Goal: Task Accomplishment & Management: Manage account settings

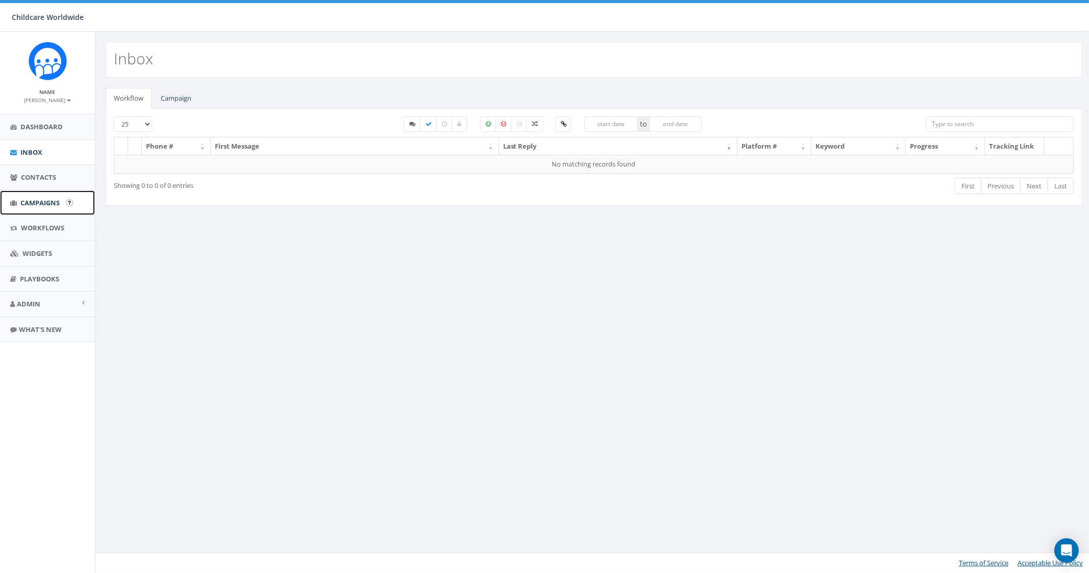
click at [61, 208] on link "Campaigns" at bounding box center [47, 202] width 95 height 25
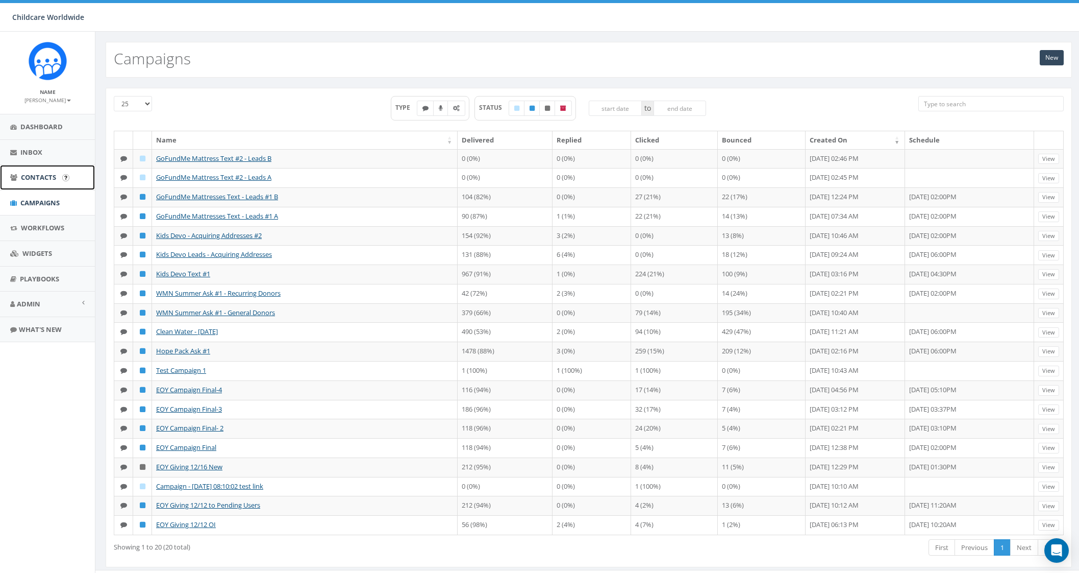
click at [51, 174] on span "Contacts" at bounding box center [38, 176] width 35 height 9
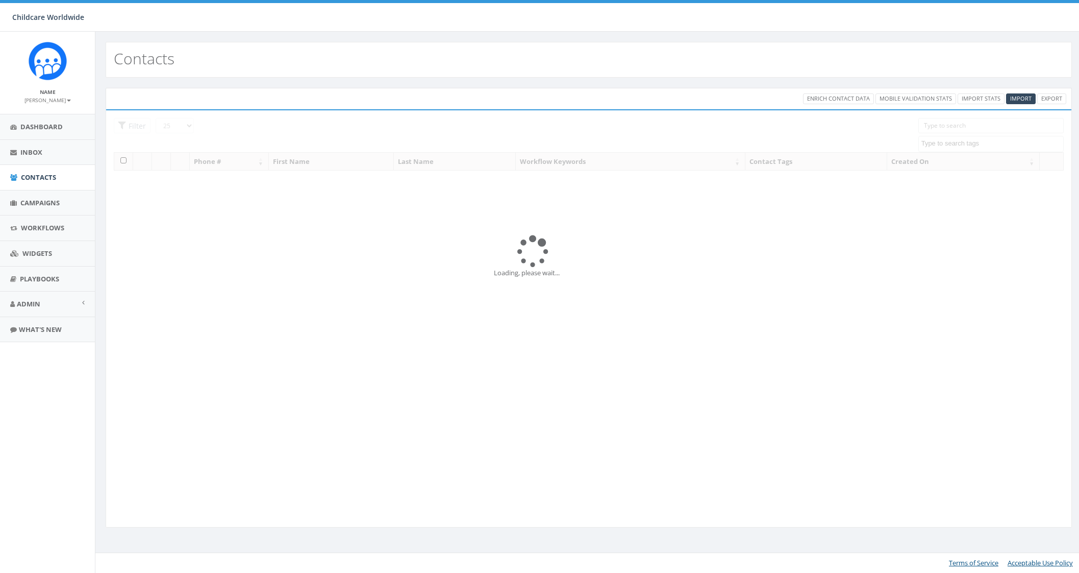
select select
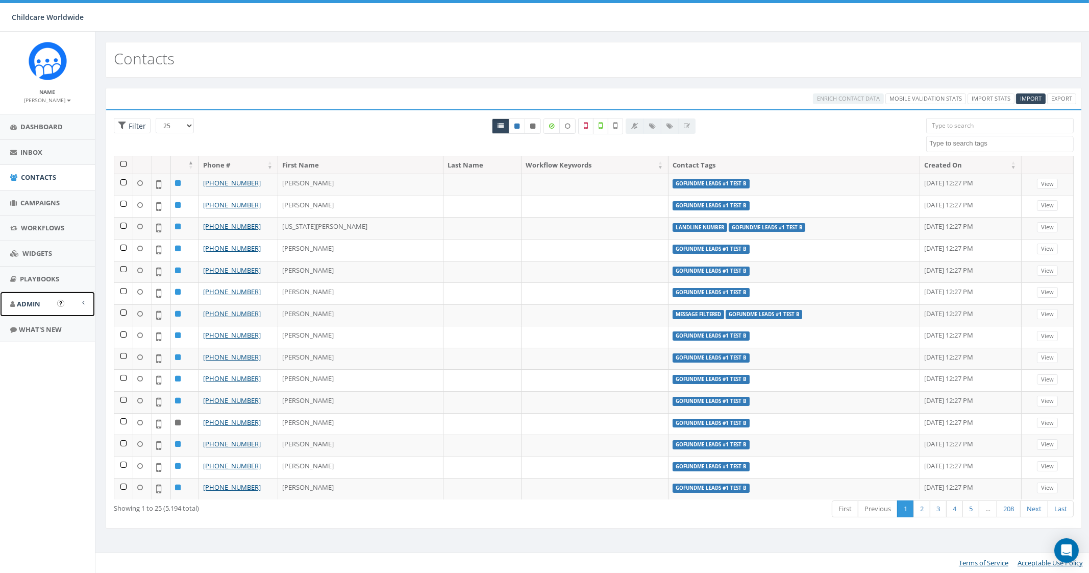
click at [35, 309] on link "Admin" at bounding box center [47, 303] width 95 height 25
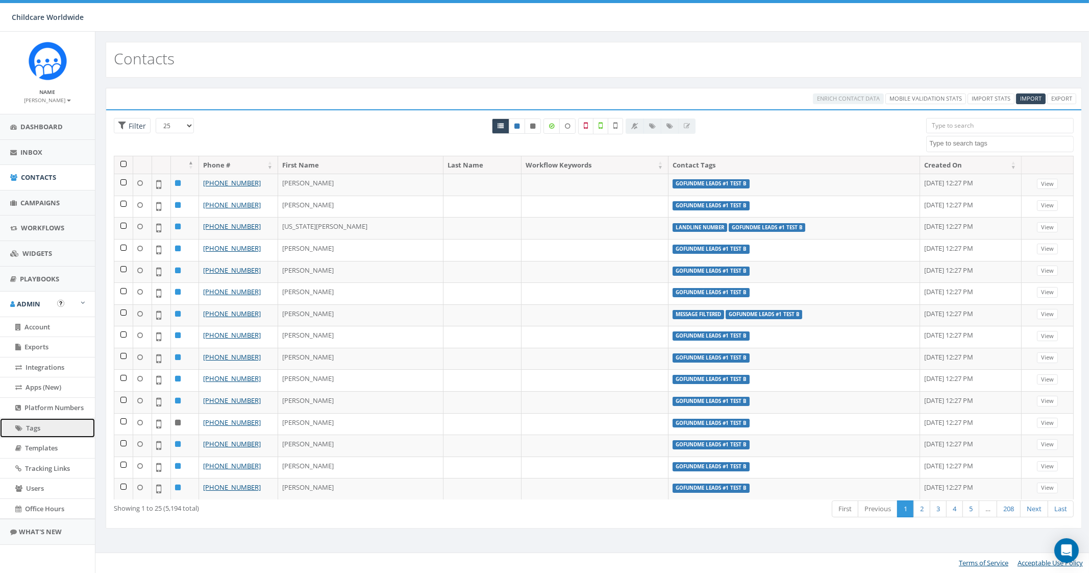
click at [46, 426] on link "Tags" at bounding box center [47, 428] width 95 height 20
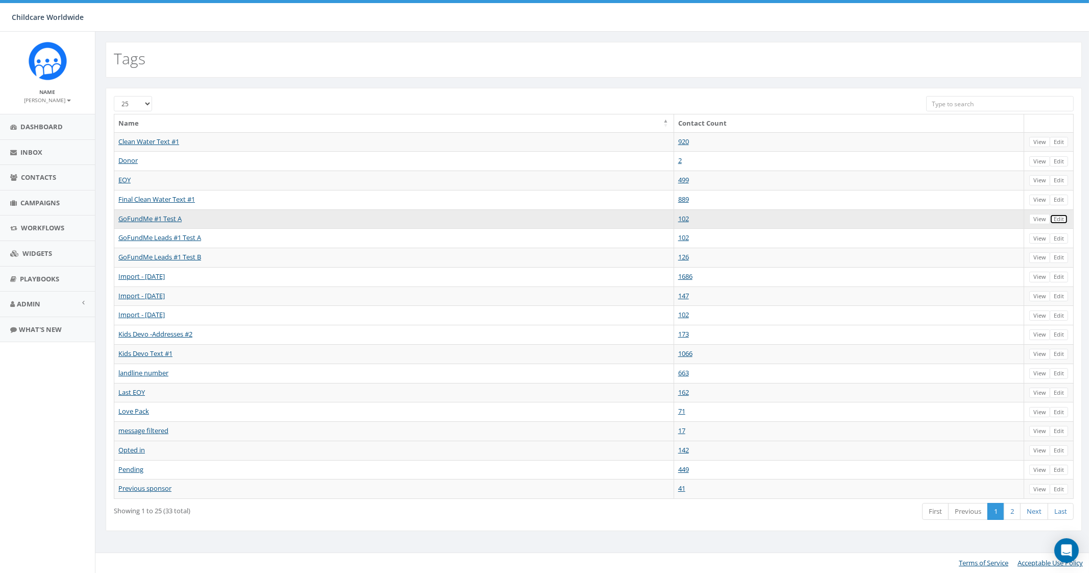
click at [1060, 218] on link "Edit" at bounding box center [1059, 219] width 18 height 11
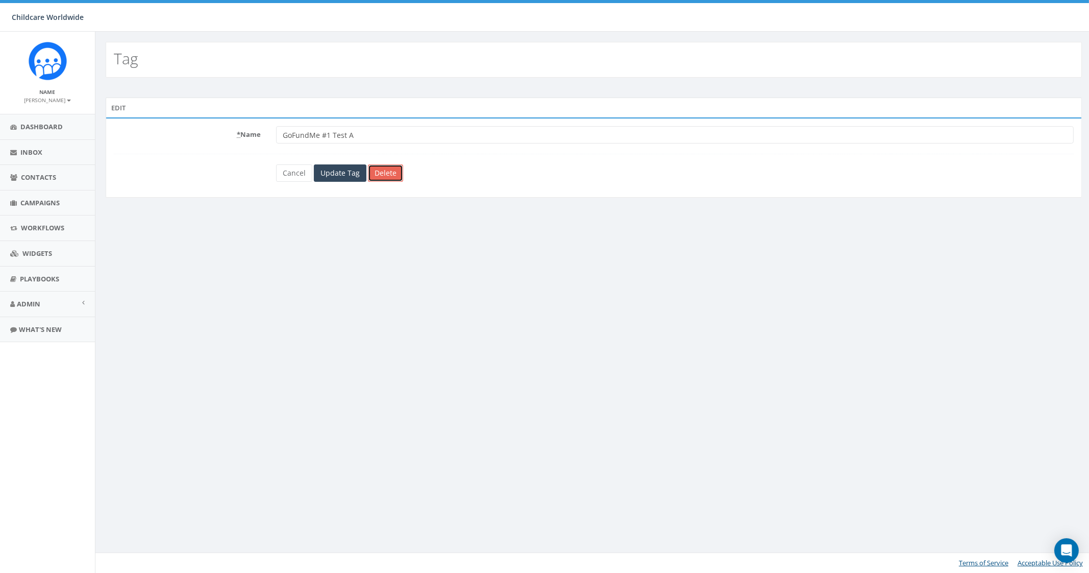
click at [401, 175] on link "Delete" at bounding box center [385, 172] width 35 height 17
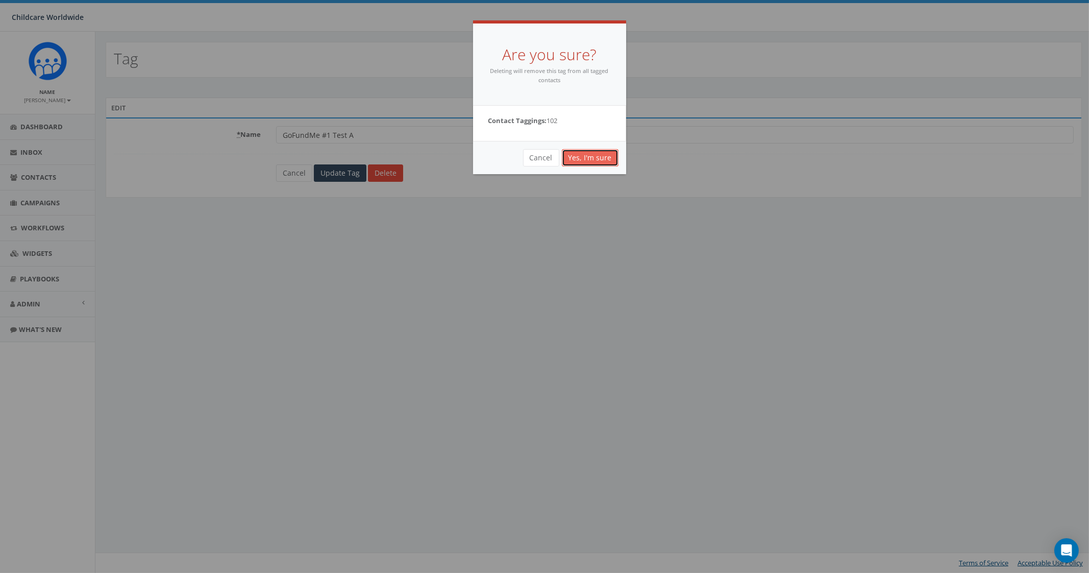
click at [579, 159] on link "Yes, I'm sure" at bounding box center [590, 157] width 57 height 17
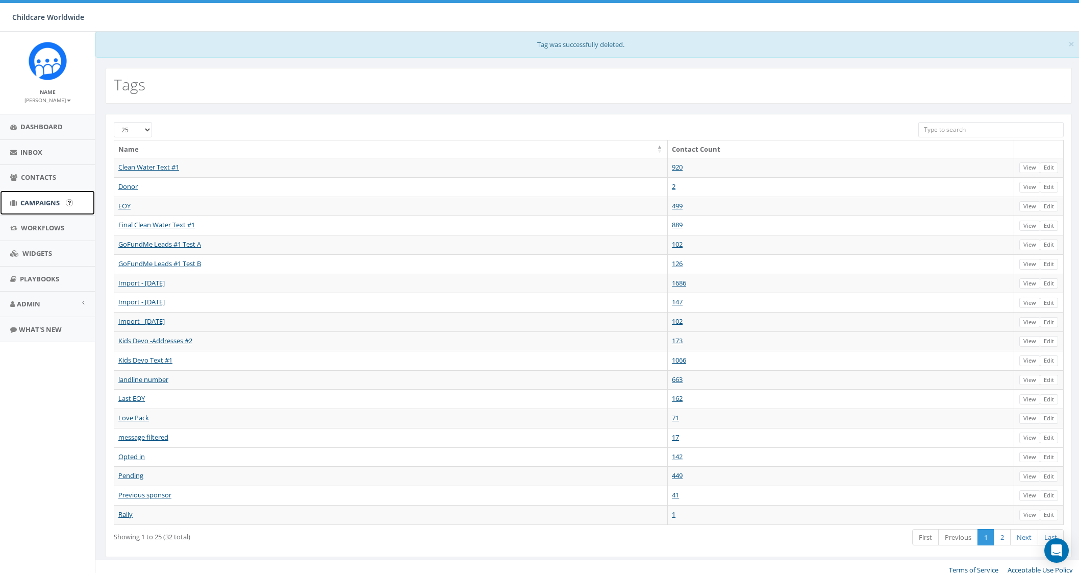
click at [28, 200] on span "Campaigns" at bounding box center [39, 202] width 39 height 9
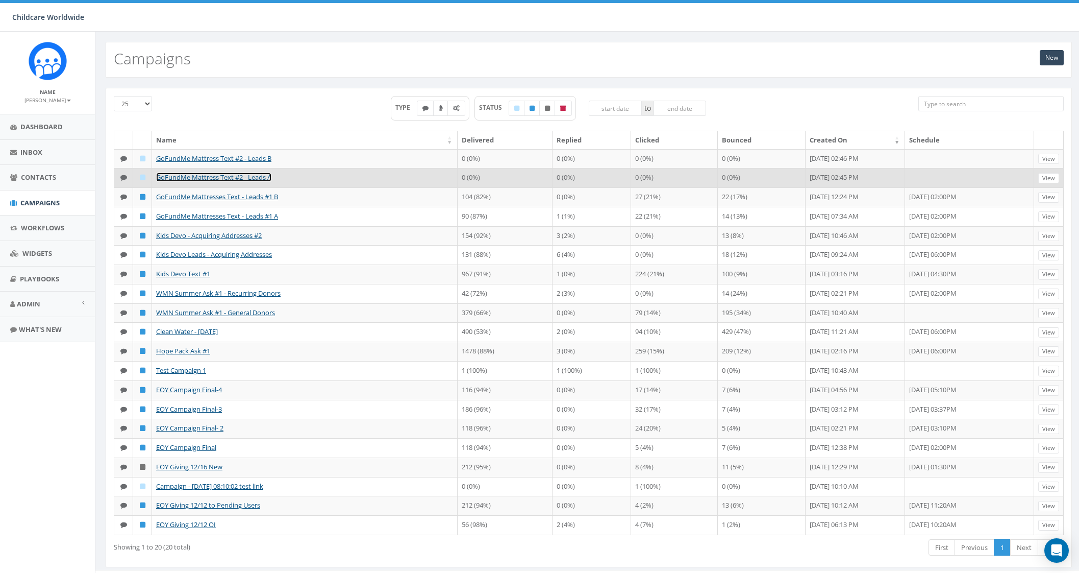
click at [265, 178] on link "GoFundMe Mattress Text #2 - Leads A" at bounding box center [213, 176] width 115 height 9
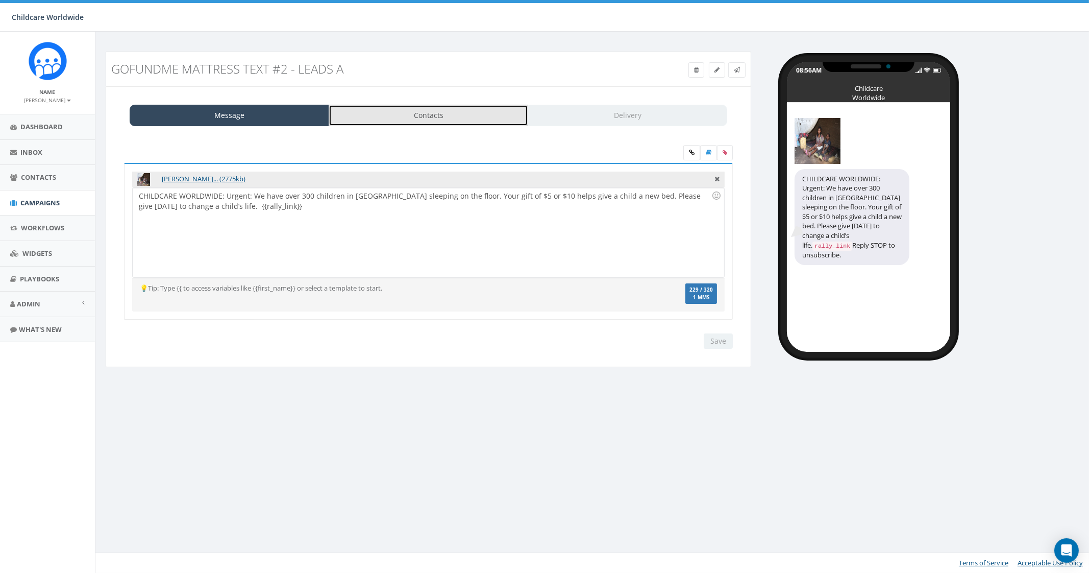
click at [480, 120] on link "Contacts" at bounding box center [429, 115] width 200 height 21
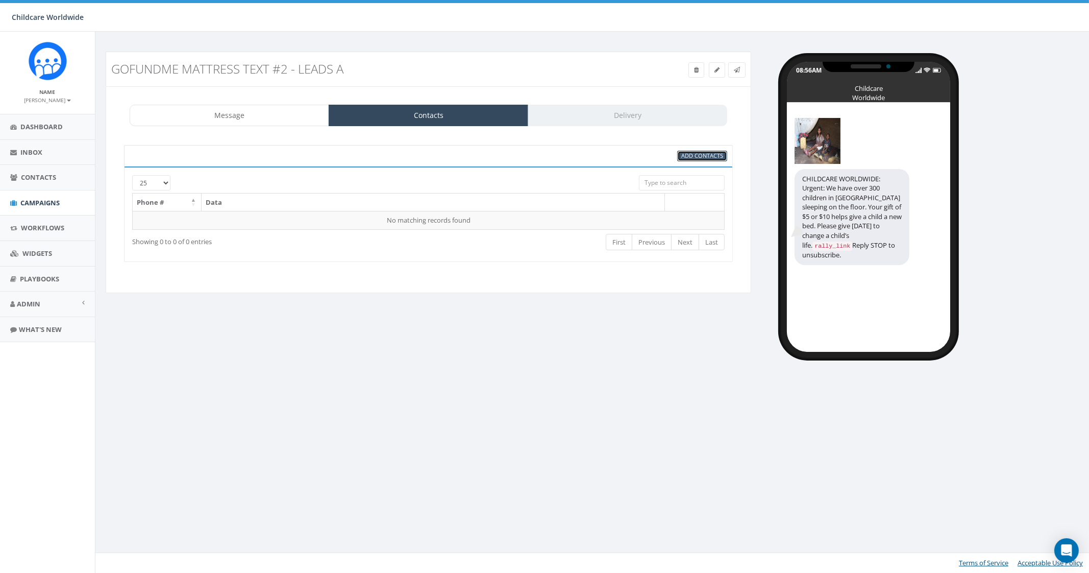
click at [703, 154] on span "Add Contacts" at bounding box center [702, 156] width 42 height 8
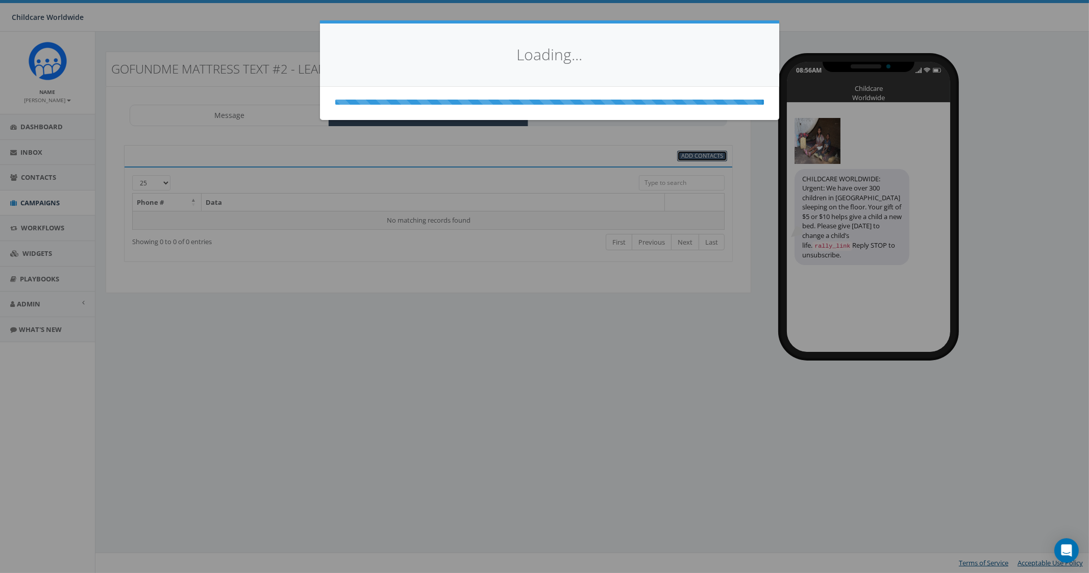
select select
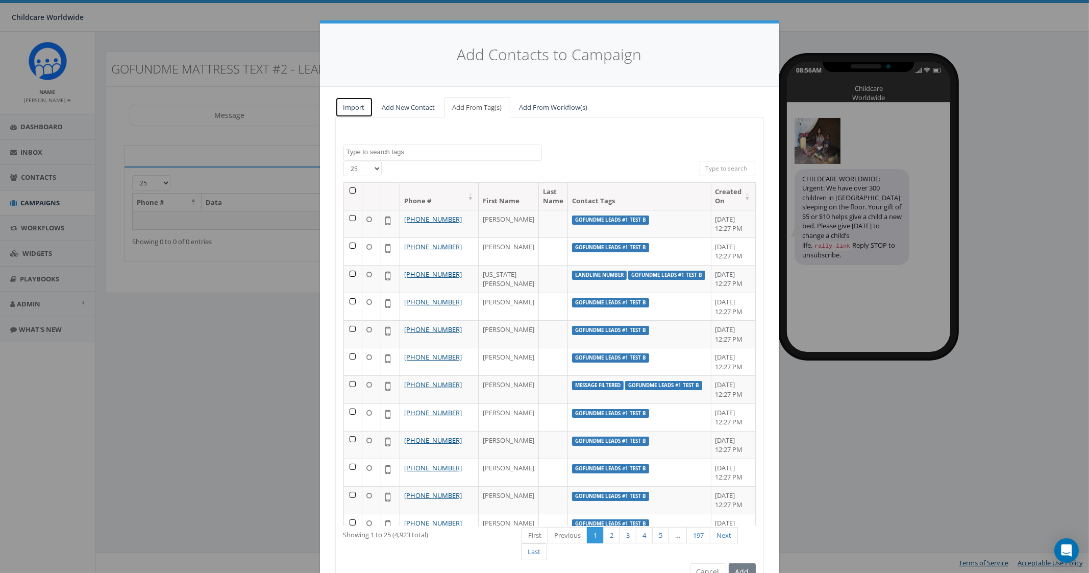
click at [339, 106] on link "Import" at bounding box center [354, 107] width 38 height 21
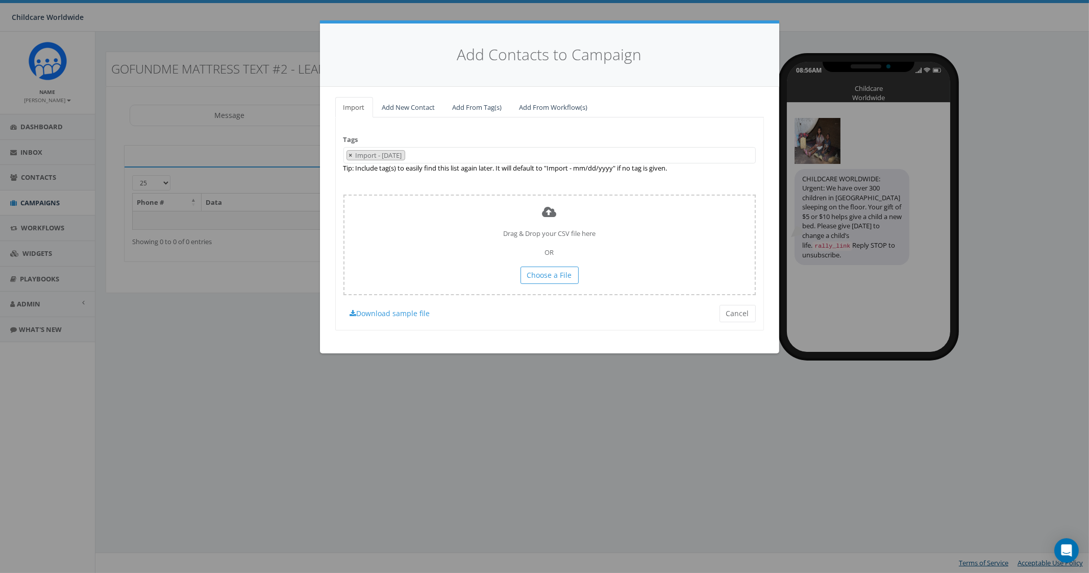
click at [351, 151] on span "×" at bounding box center [351, 155] width 4 height 9
select select
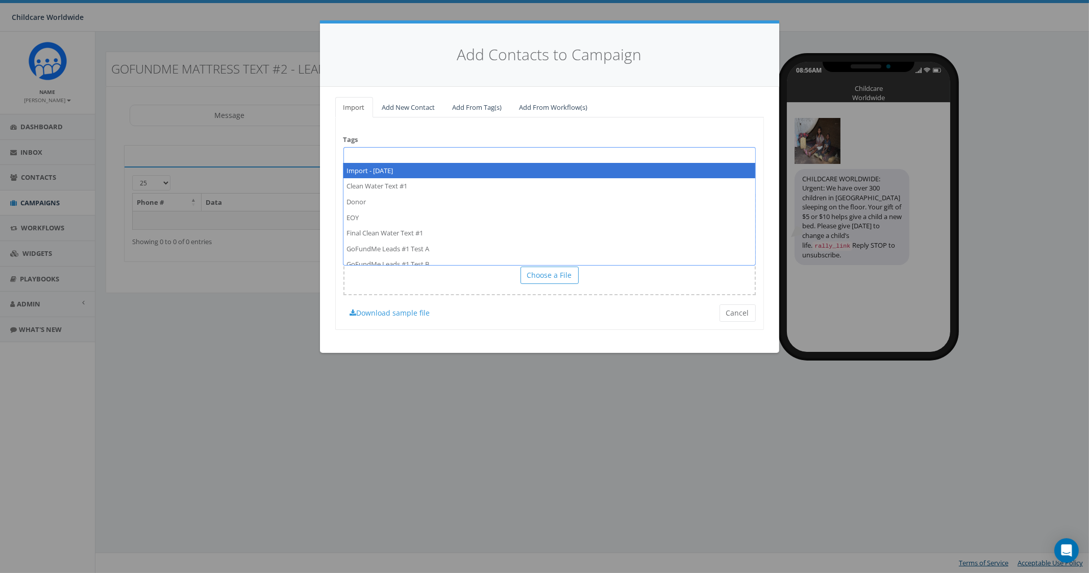
click at [367, 153] on span at bounding box center [549, 155] width 412 height 16
type textarea "GoFundMe Leads #2 Test A"
select select "GoFundMe Leads #2 Test A"
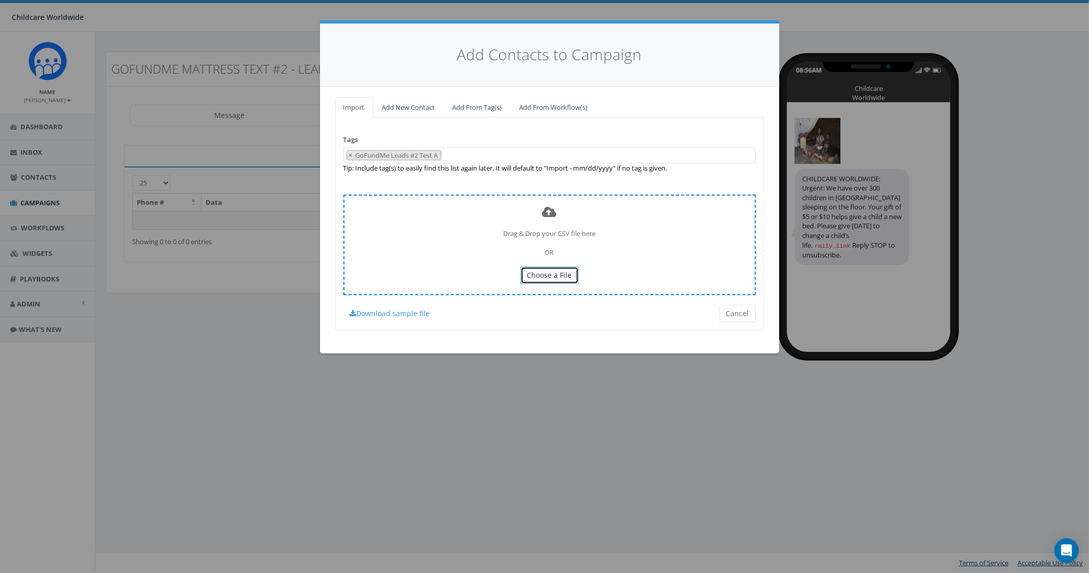
click at [533, 270] on span "Choose a File" at bounding box center [549, 275] width 45 height 10
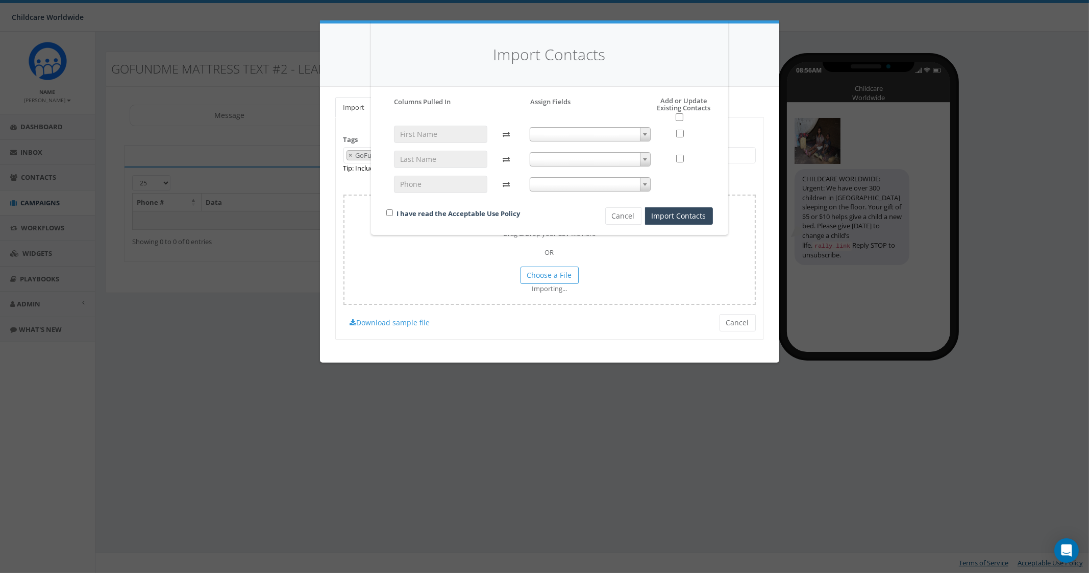
click at [606, 139] on span at bounding box center [590, 134] width 121 height 14
select select "first_name"
click at [561, 154] on span at bounding box center [590, 159] width 121 height 14
select select "last_name"
click at [559, 184] on span at bounding box center [590, 184] width 121 height 14
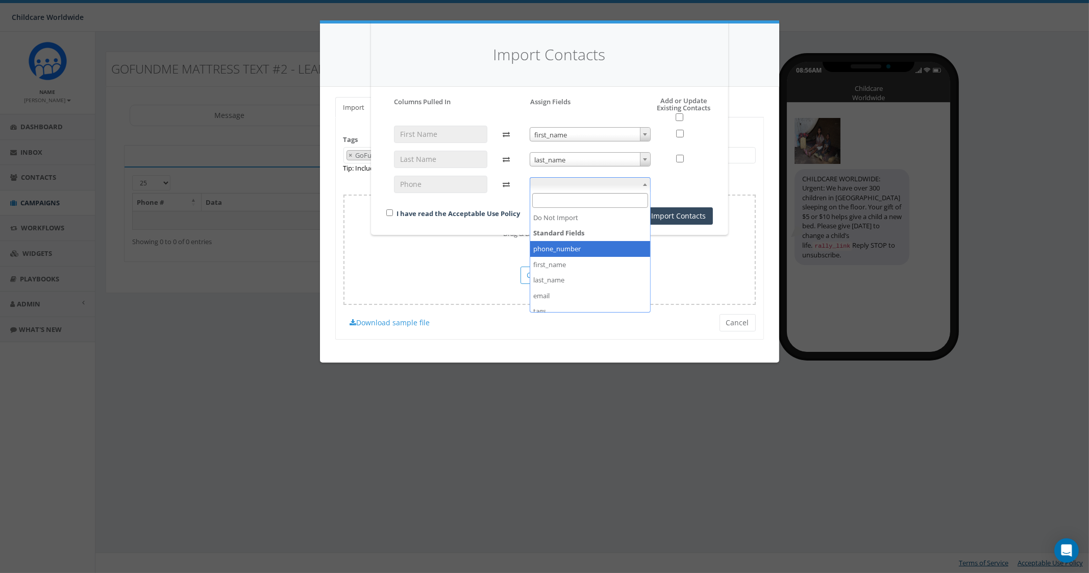
select select "phone_number"
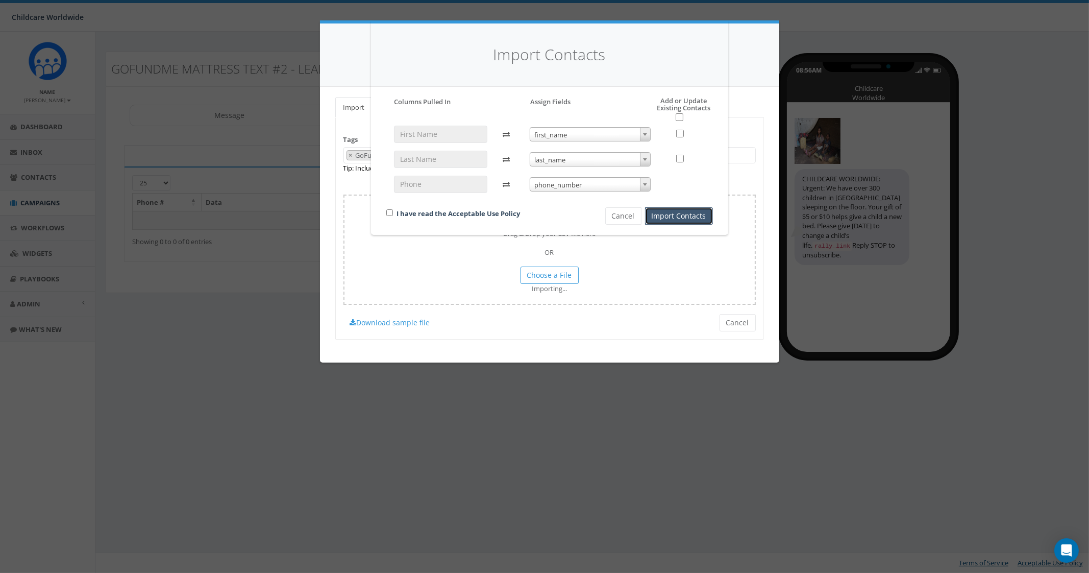
drag, startPoint x: 668, startPoint y: 214, endPoint x: 388, endPoint y: 206, distance: 280.3
click at [410, 209] on div "I have read the Acceptable Use Policy Cancel Import Contacts" at bounding box center [550, 179] width 342 height 89
click at [387, 209] on div "I have read the Acceptable Use Policy" at bounding box center [479, 214] width 200 height 14
click at [388, 212] on input "checkbox" at bounding box center [389, 212] width 7 height 7
checkbox input "true"
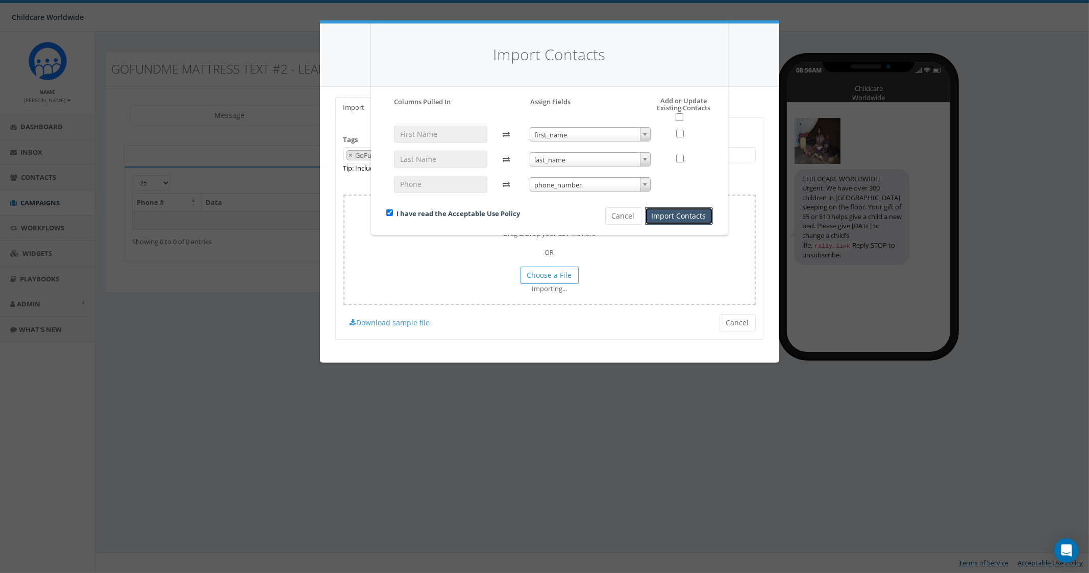
click at [691, 221] on button "Import Contacts" at bounding box center [679, 215] width 68 height 17
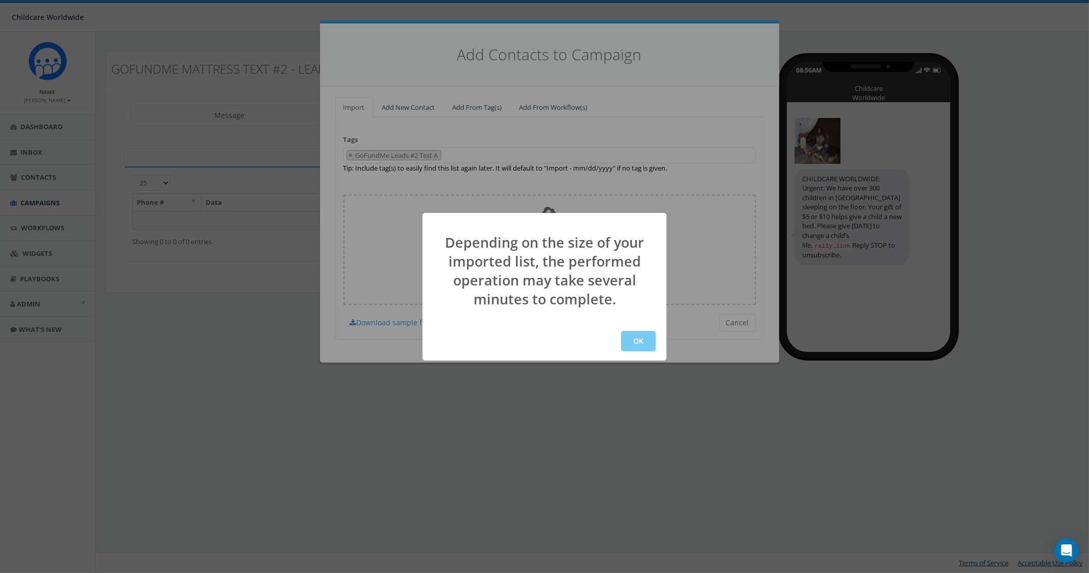
click at [625, 335] on button "OK" at bounding box center [638, 341] width 35 height 20
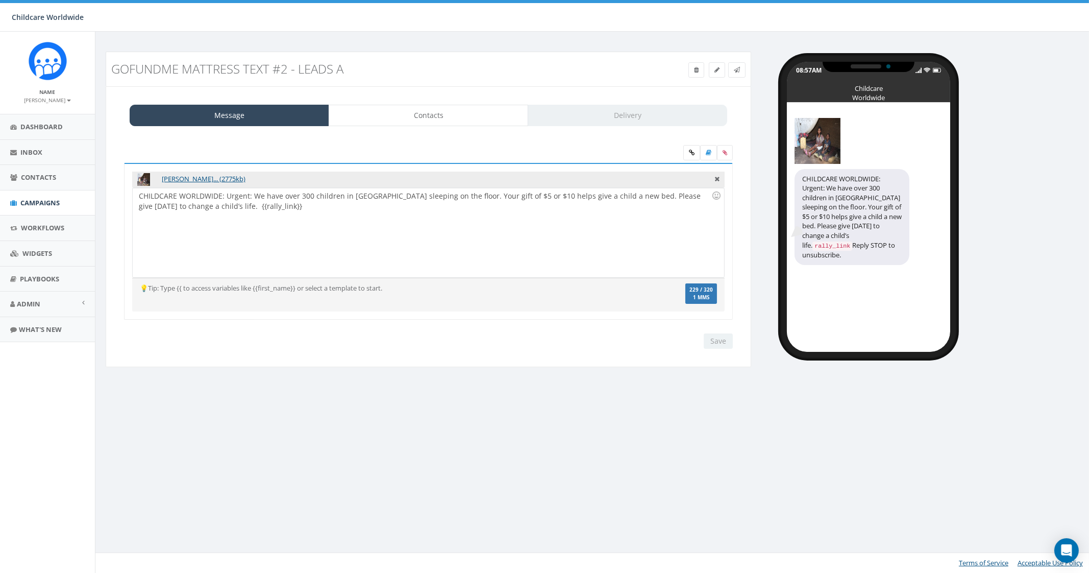
click at [599, 378] on div "GoFundMe Mattress Text #2 - Leads A Test Message Status: Message Contacts Deliv…" at bounding box center [428, 216] width 661 height 329
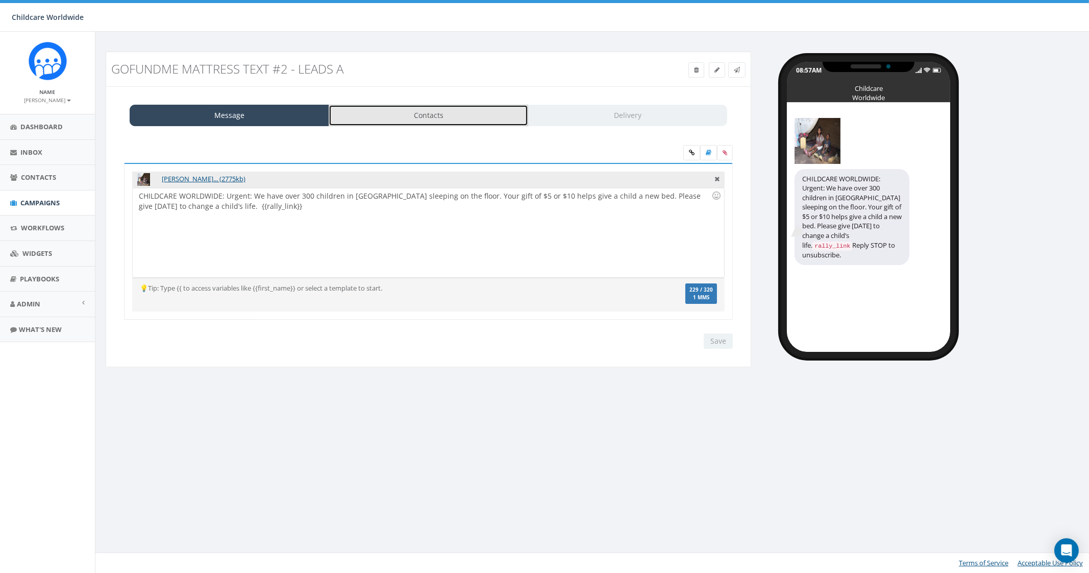
click at [393, 112] on link "Contacts" at bounding box center [429, 115] width 200 height 21
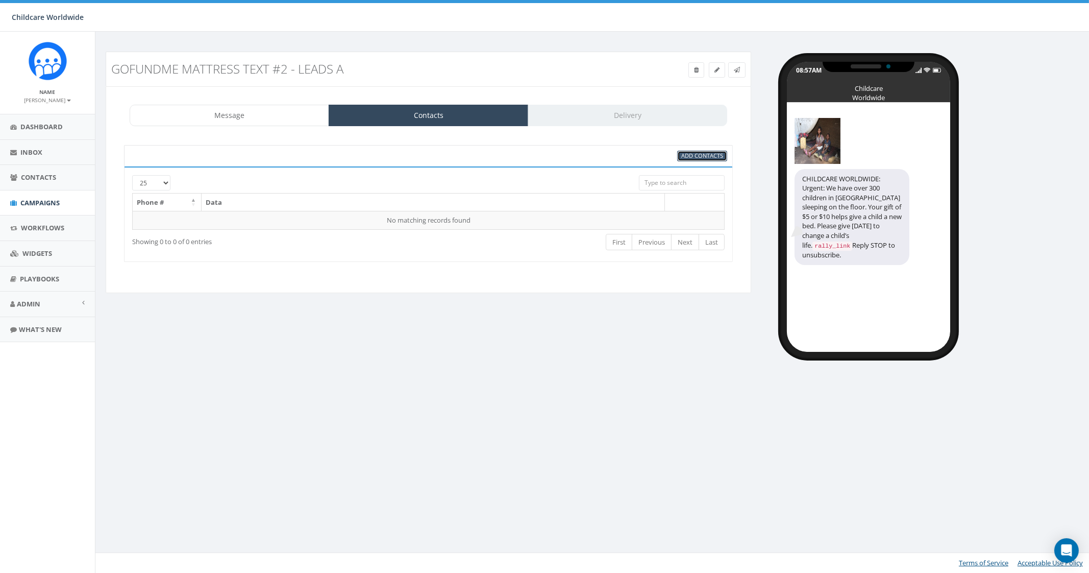
click at [689, 154] on span "Add Contacts" at bounding box center [702, 156] width 42 height 8
select select
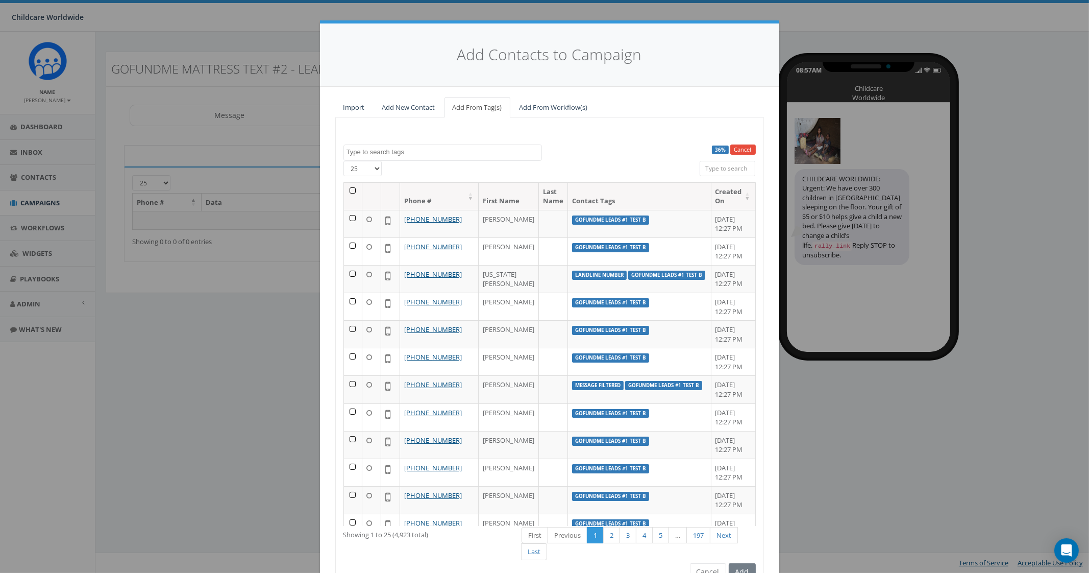
click at [398, 152] on textarea "Search" at bounding box center [443, 151] width 195 height 9
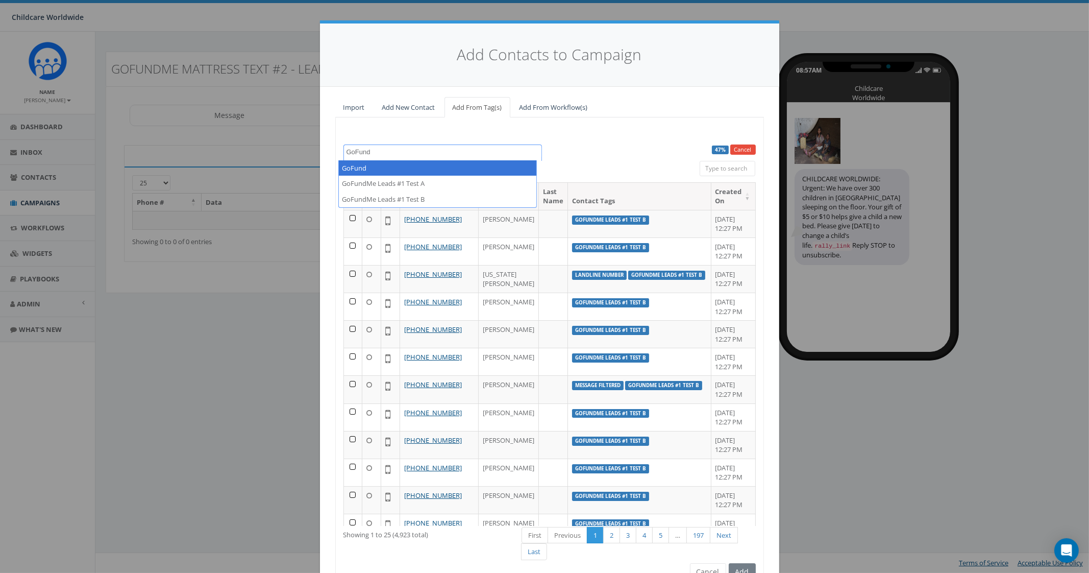
type textarea "GoFund"
click at [635, 154] on div "Clean Water Text #1 Donor EOY Final Clean Water Text #1 GoFundMe Leads #1 Test …" at bounding box center [550, 152] width 428 height 16
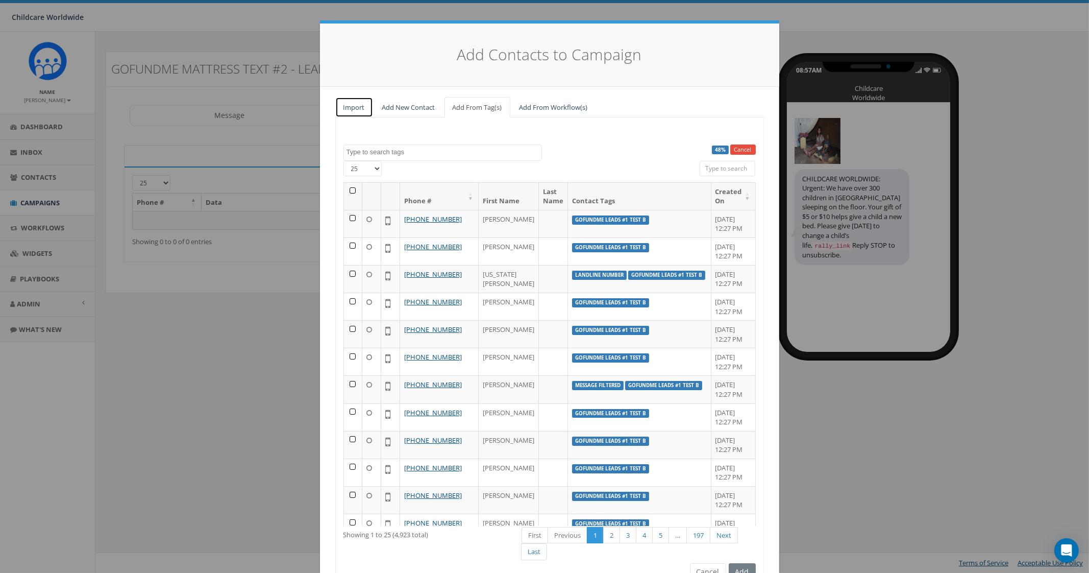
click at [345, 110] on link "Import" at bounding box center [354, 107] width 38 height 21
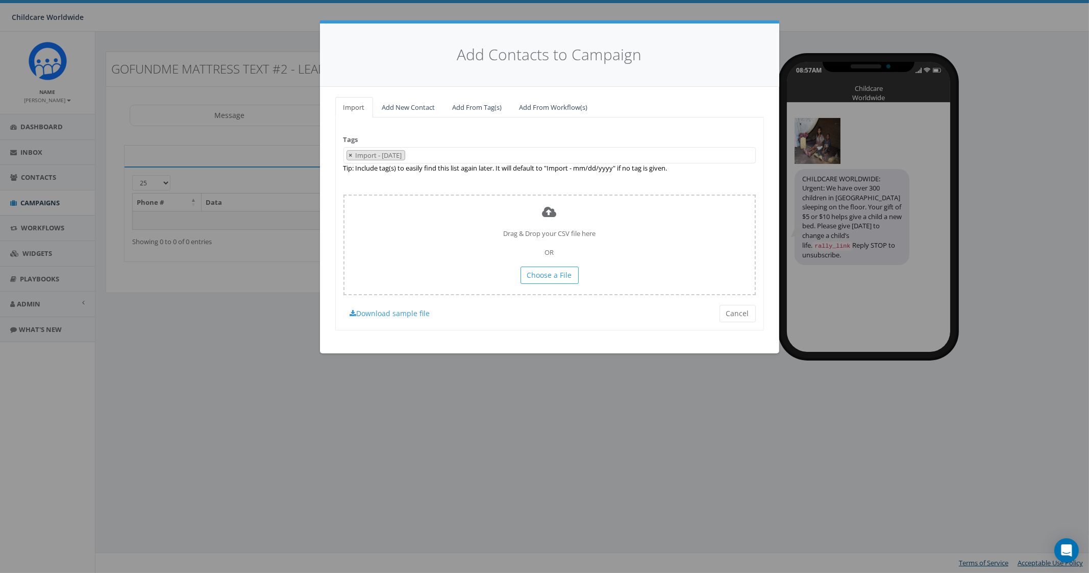
click at [348, 151] on button "×" at bounding box center [351, 156] width 8 height 10
select select
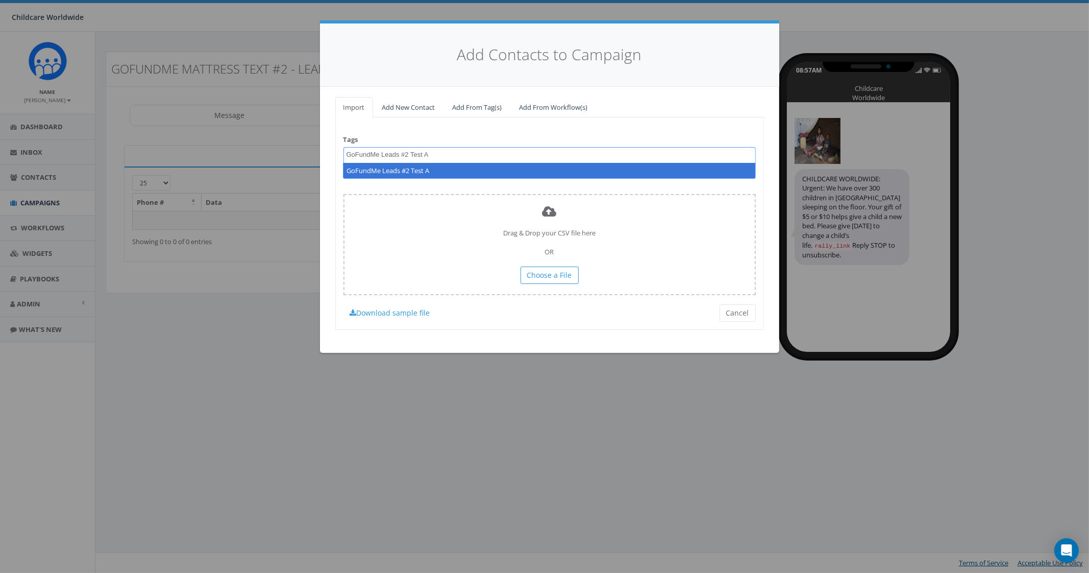
type textarea "GoFundMe Leads #2 Test A"
select select "GoFundMe Leads #2 Test A"
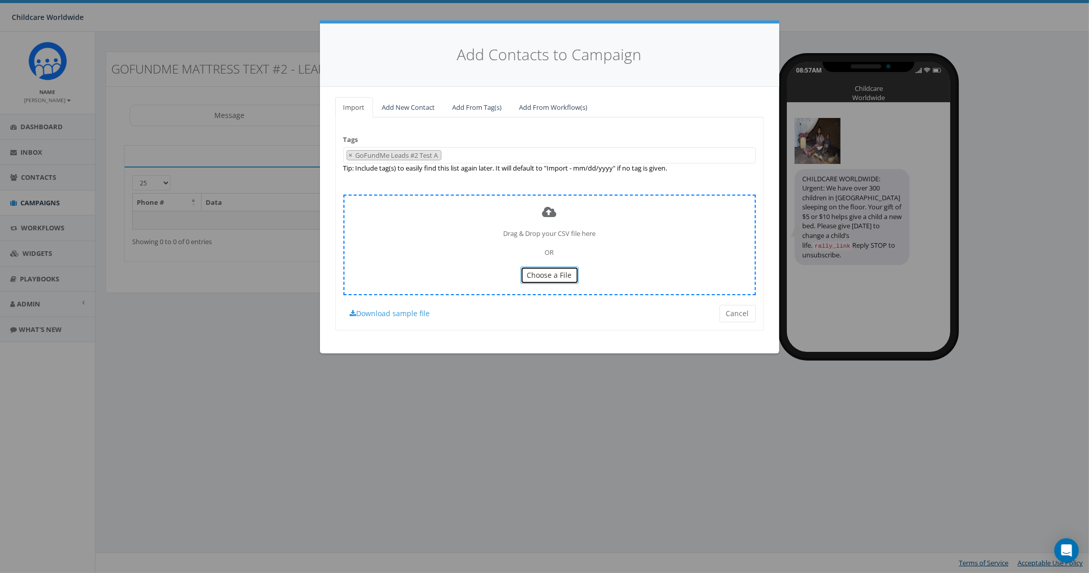
click at [536, 271] on span "Choose a File" at bounding box center [549, 275] width 45 height 10
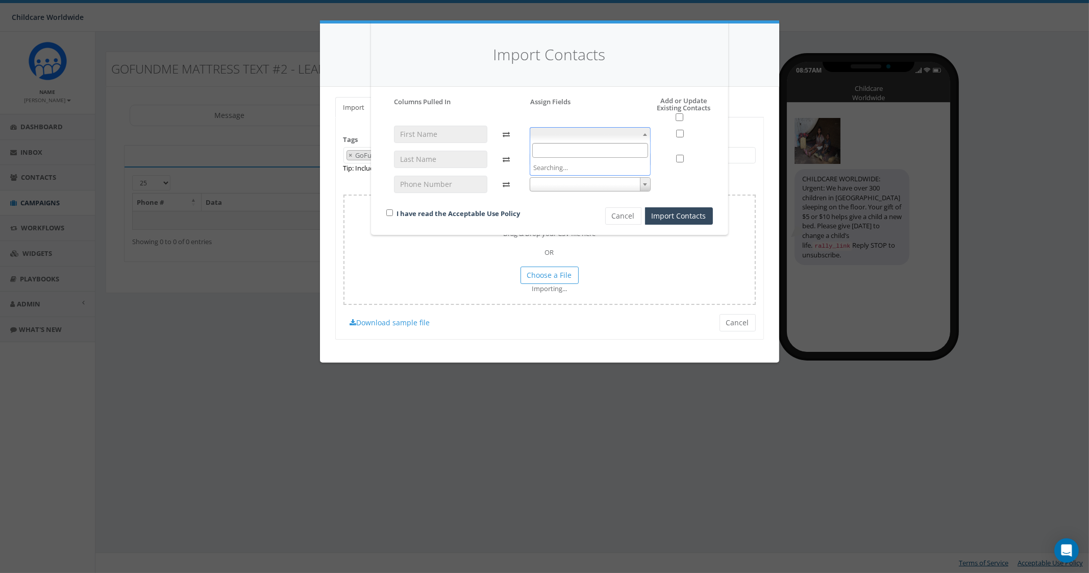
click at [582, 128] on span at bounding box center [590, 134] width 121 height 14
drag, startPoint x: 565, startPoint y: 211, endPoint x: 567, endPoint y: 190, distance: 21.0
select select "first_name"
click at [562, 161] on span at bounding box center [590, 159] width 121 height 14
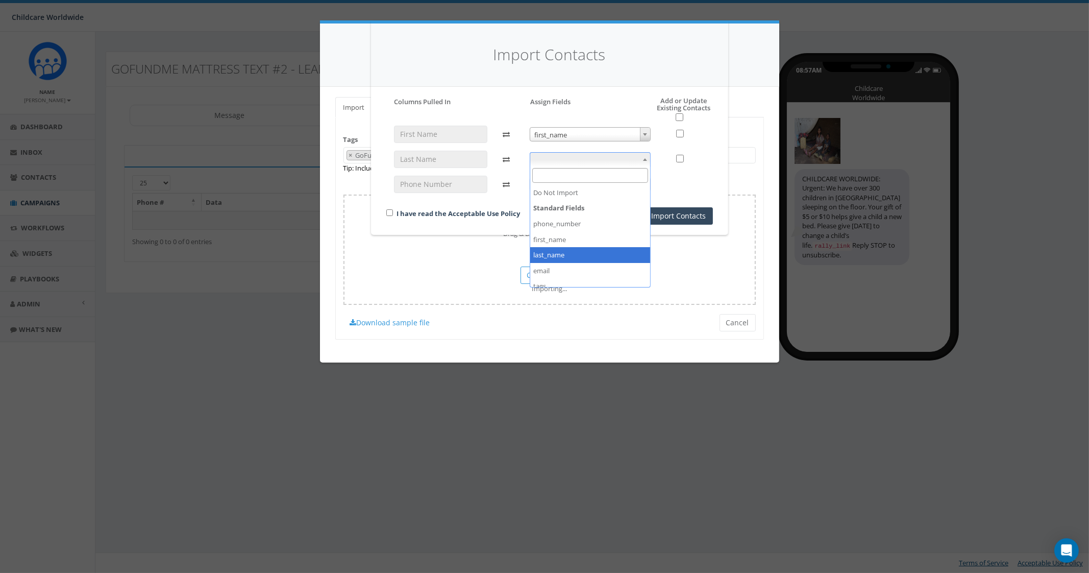
drag, startPoint x: 557, startPoint y: 253, endPoint x: 558, endPoint y: 233, distance: 19.4
select select "last_name"
click at [552, 184] on span at bounding box center [590, 184] width 121 height 14
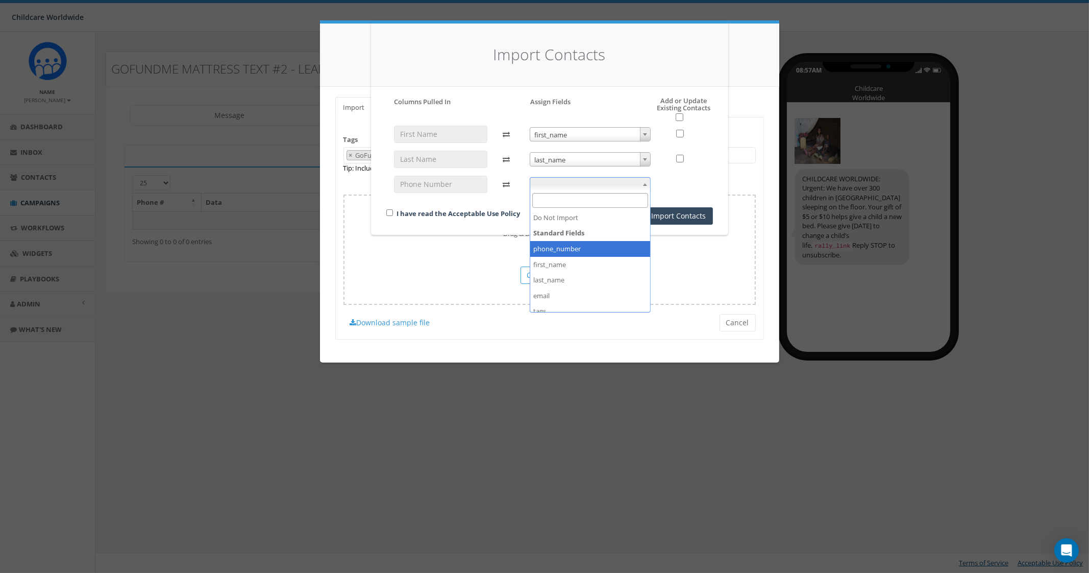
select select "phone_number"
click at [387, 211] on input "checkbox" at bounding box center [389, 212] width 7 height 7
checkbox input "true"
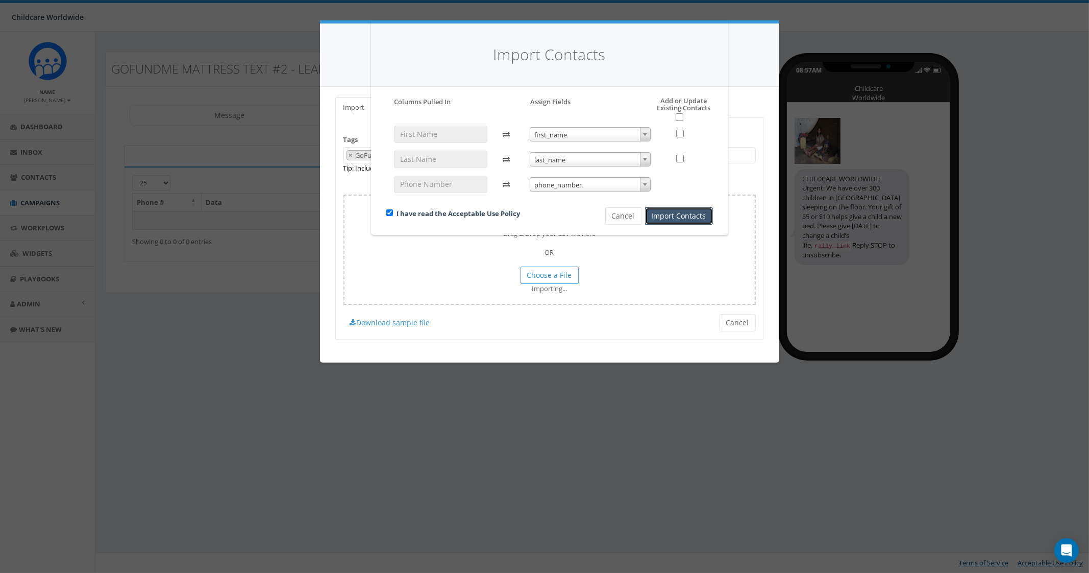
click at [663, 219] on button "Import Contacts" at bounding box center [679, 215] width 68 height 17
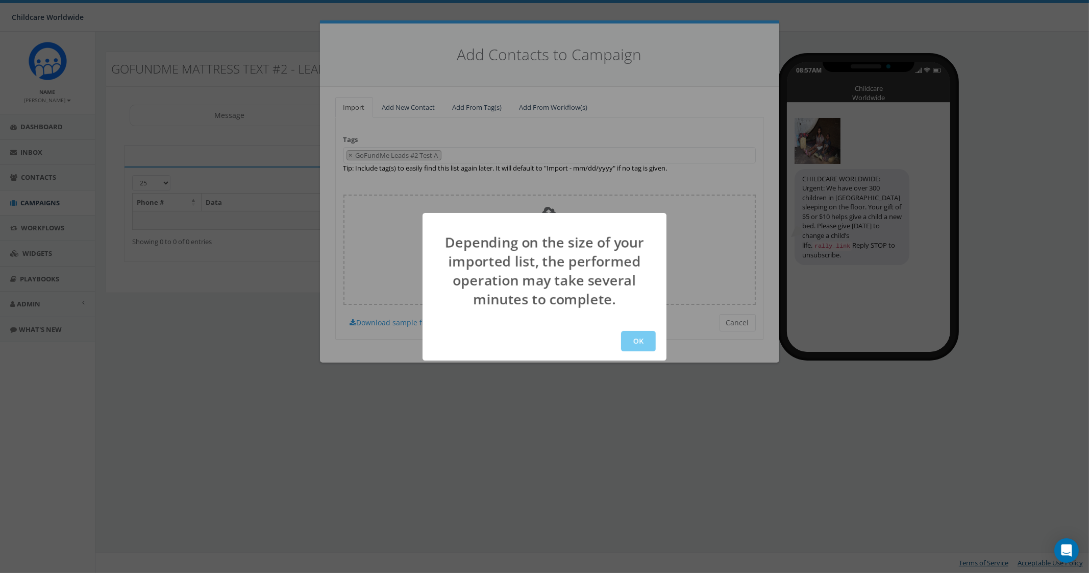
click at [645, 338] on button "OK" at bounding box center [638, 341] width 35 height 20
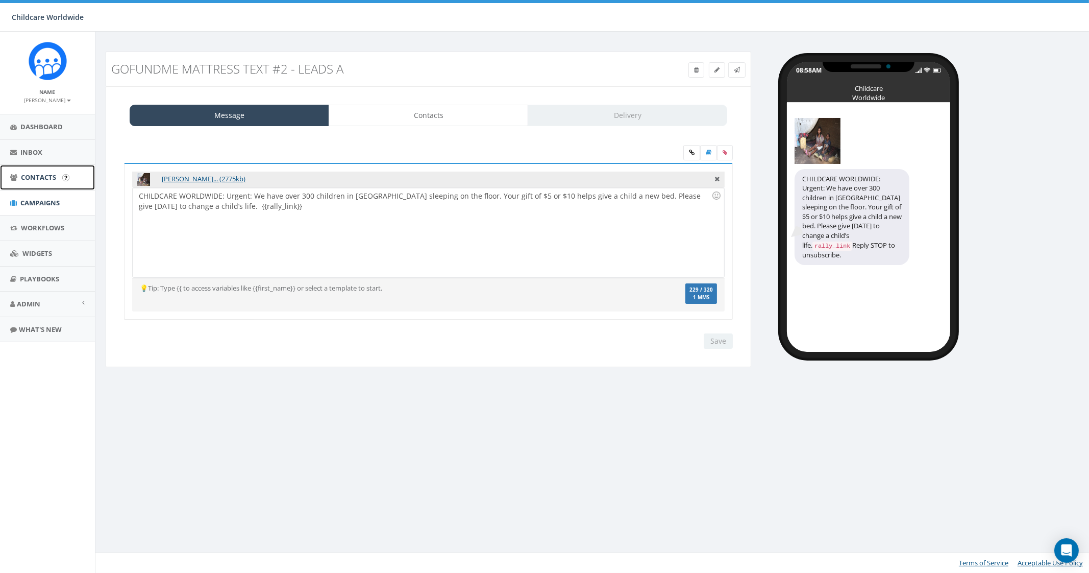
click at [37, 177] on span "Contacts" at bounding box center [38, 176] width 35 height 9
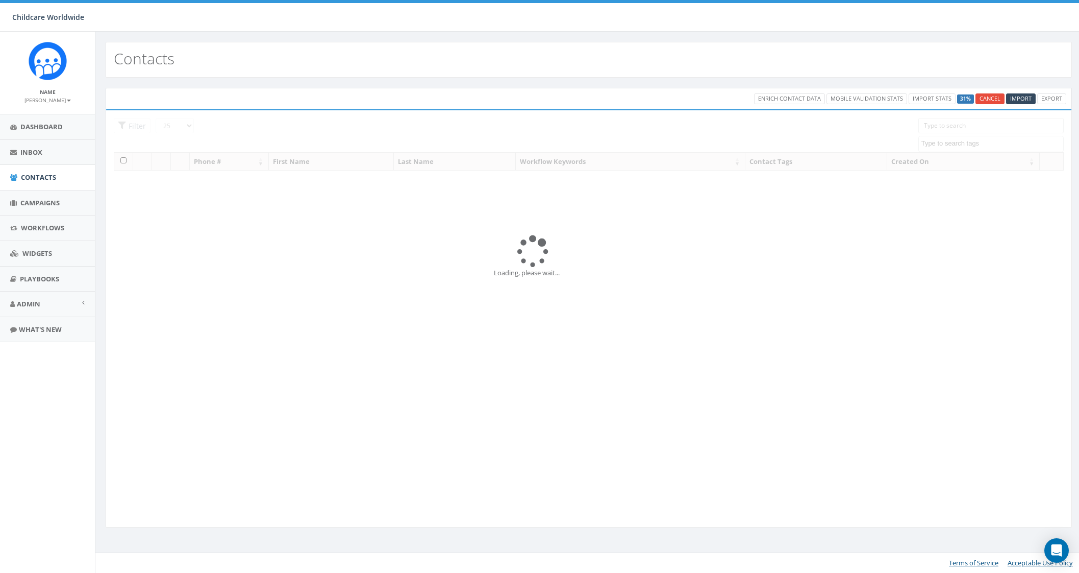
select select
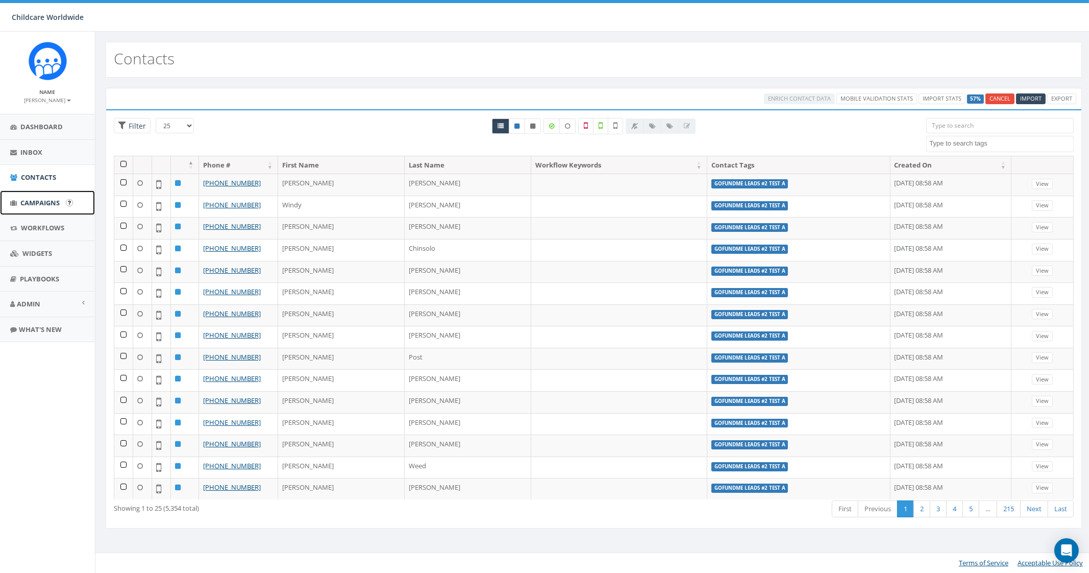
click at [42, 200] on span "Campaigns" at bounding box center [39, 202] width 39 height 9
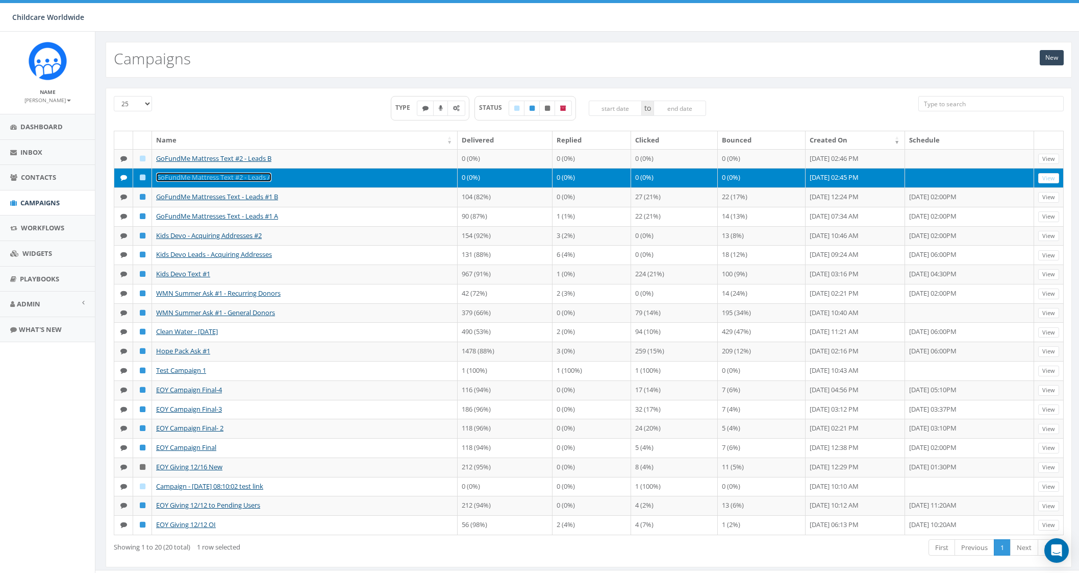
click at [258, 176] on link "GoFundMe Mattress Text #2 - Leads A" at bounding box center [213, 176] width 115 height 9
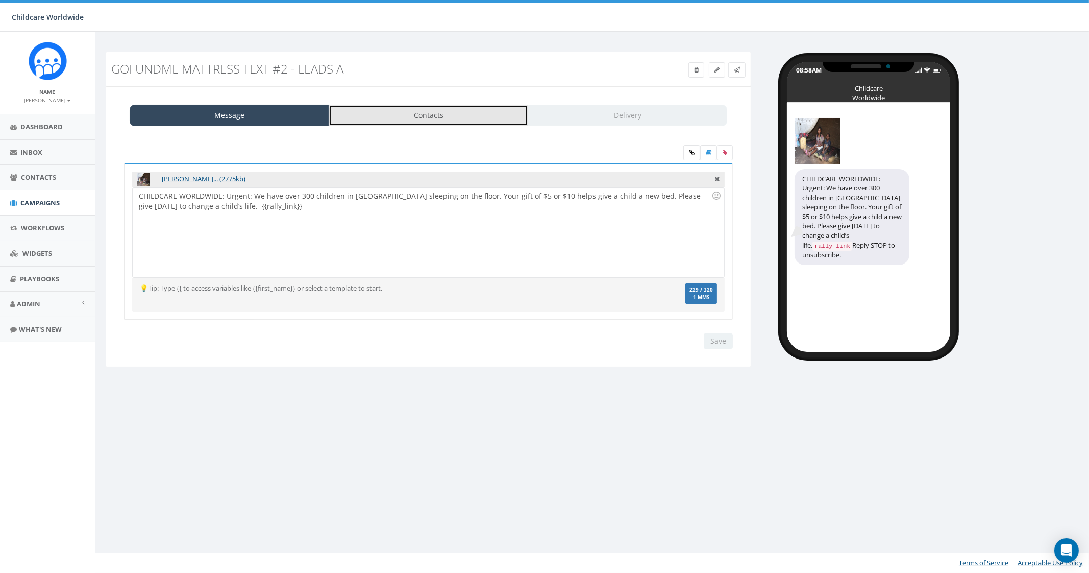
click at [404, 111] on link "Contacts" at bounding box center [429, 115] width 200 height 21
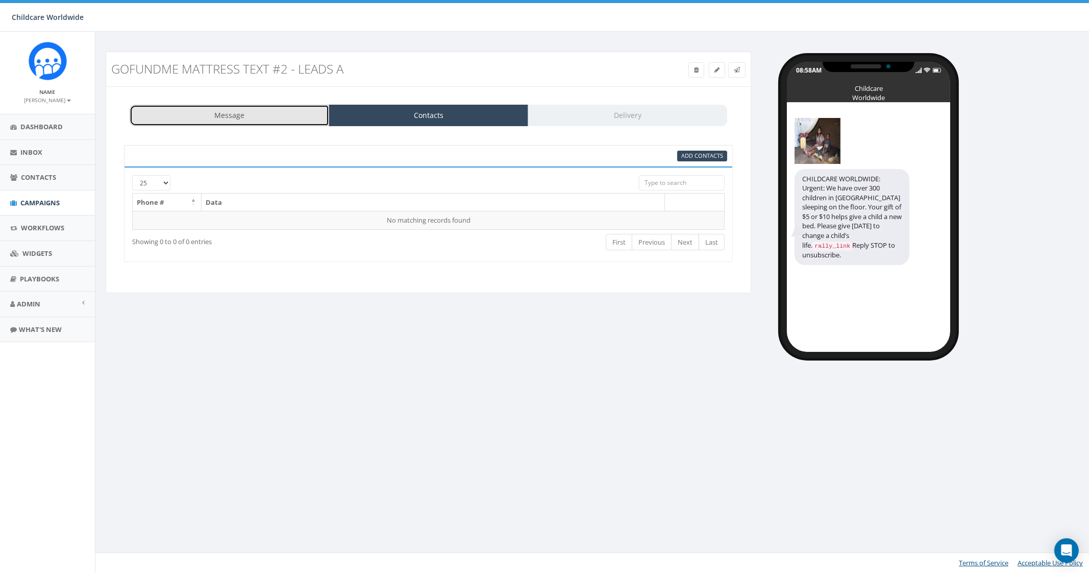
click at [280, 118] on link "Message" at bounding box center [230, 115] width 200 height 21
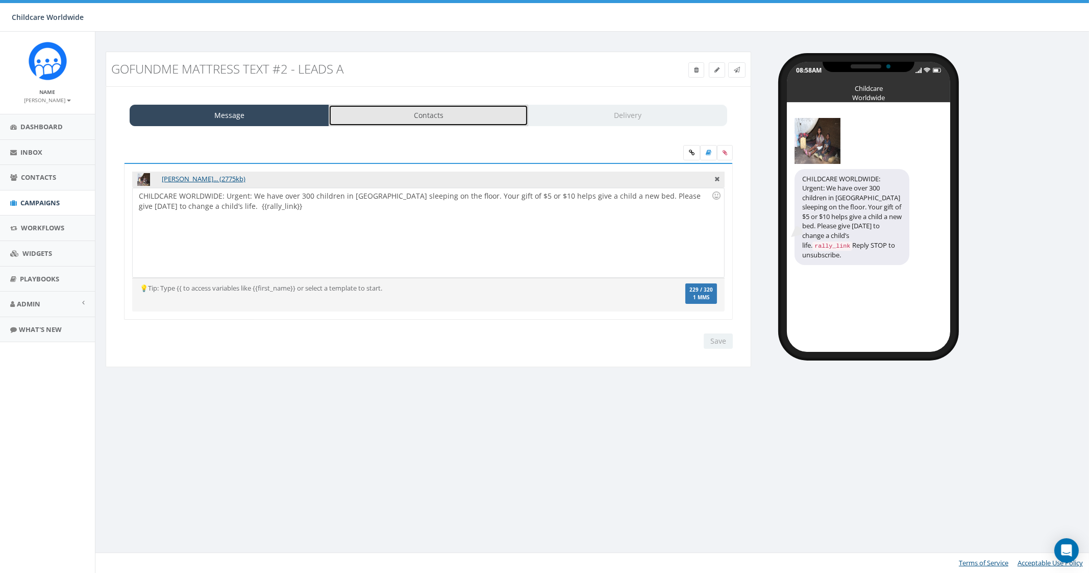
click at [442, 121] on link "Contacts" at bounding box center [429, 115] width 200 height 21
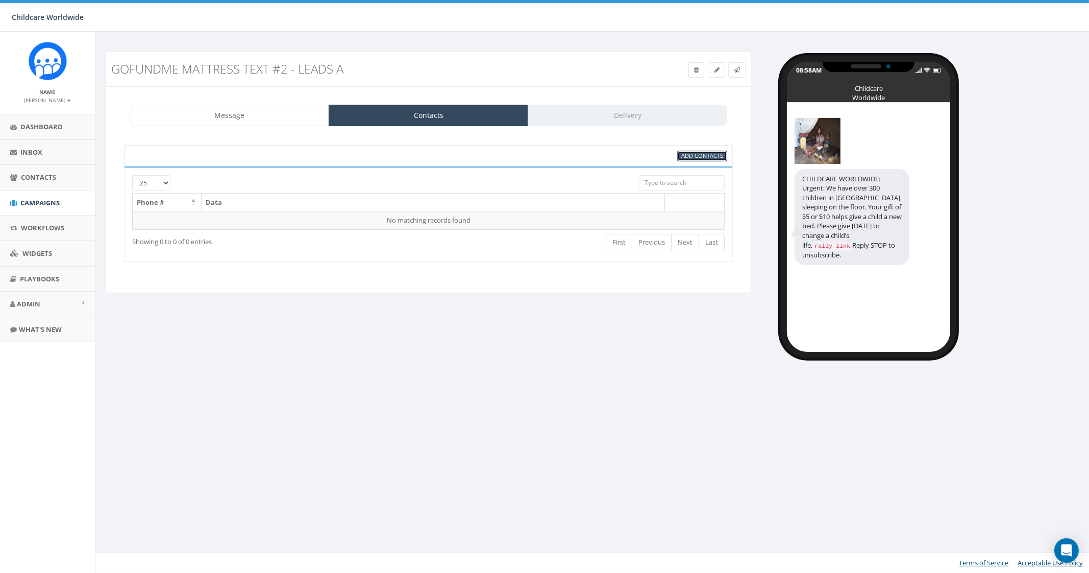
click at [696, 158] on span "Add Contacts" at bounding box center [702, 156] width 42 height 8
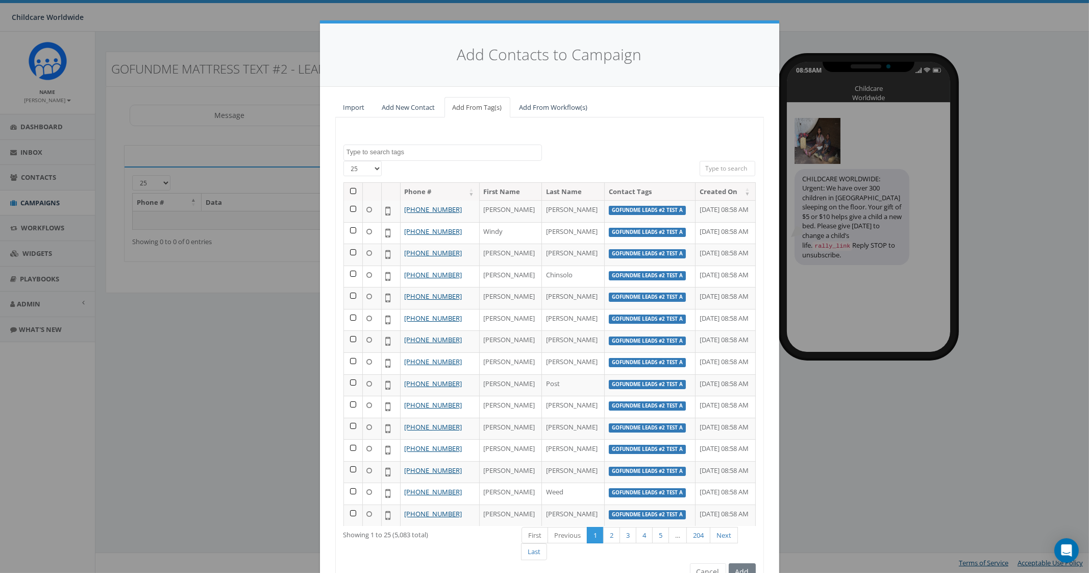
click at [405, 150] on textarea "Search" at bounding box center [443, 151] width 195 height 9
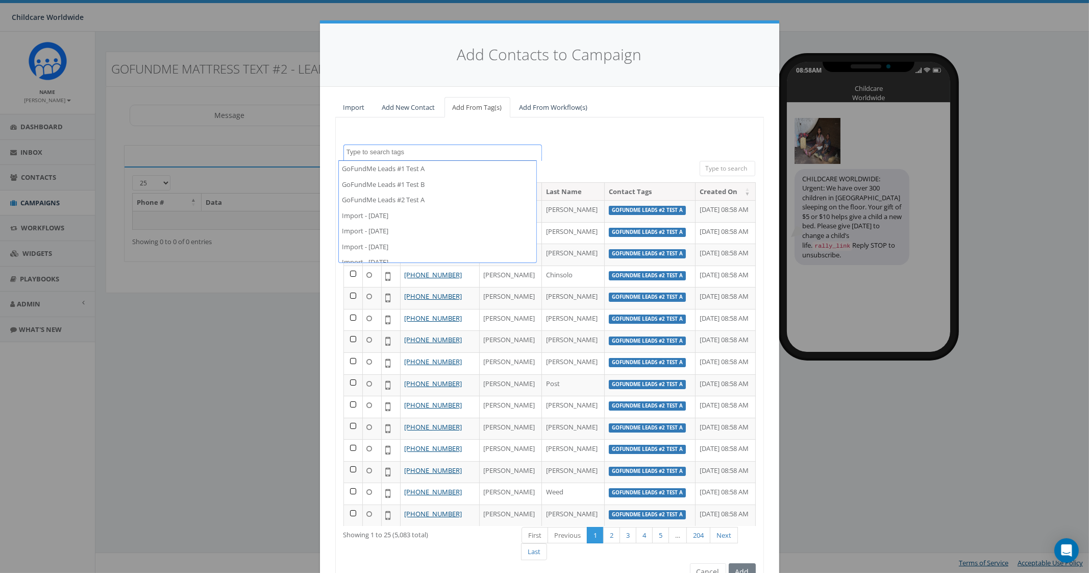
scroll to position [63, 0]
select select "GoFundMe Leads #2 Test A"
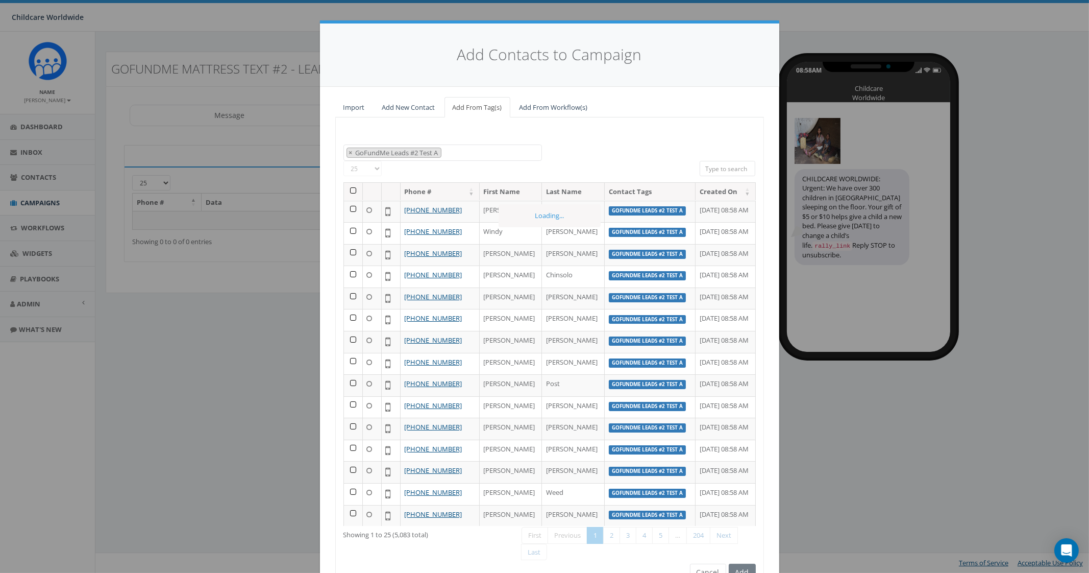
scroll to position [51, 0]
click at [344, 188] on th at bounding box center [353, 192] width 19 height 18
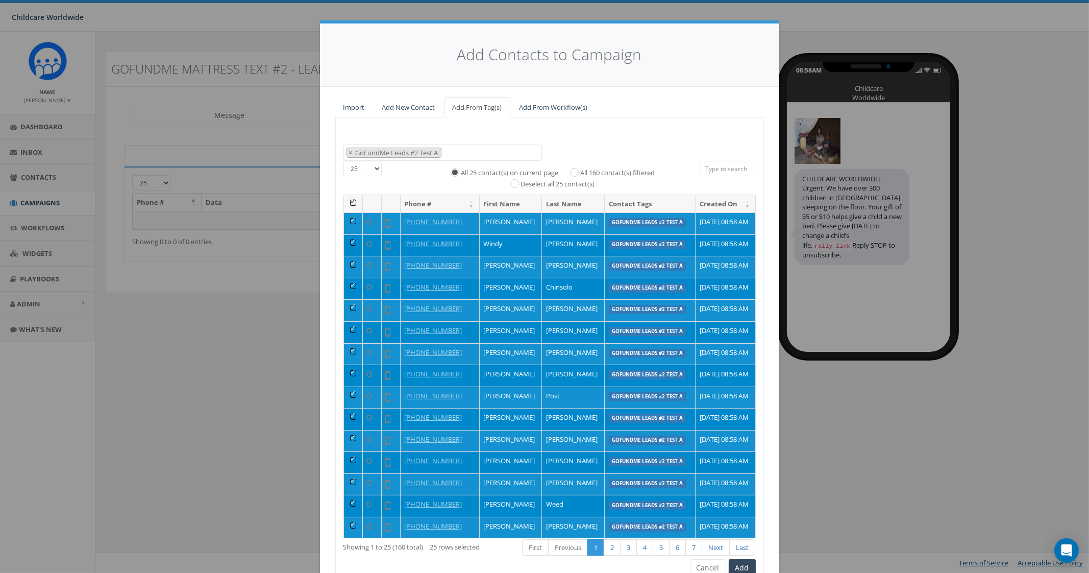
click at [580, 169] on label "All 160 contact(s) filtered" at bounding box center [617, 173] width 75 height 10
click at [576, 169] on input "All 160 contact(s) filtered" at bounding box center [577, 171] width 7 height 7
radio input "true"
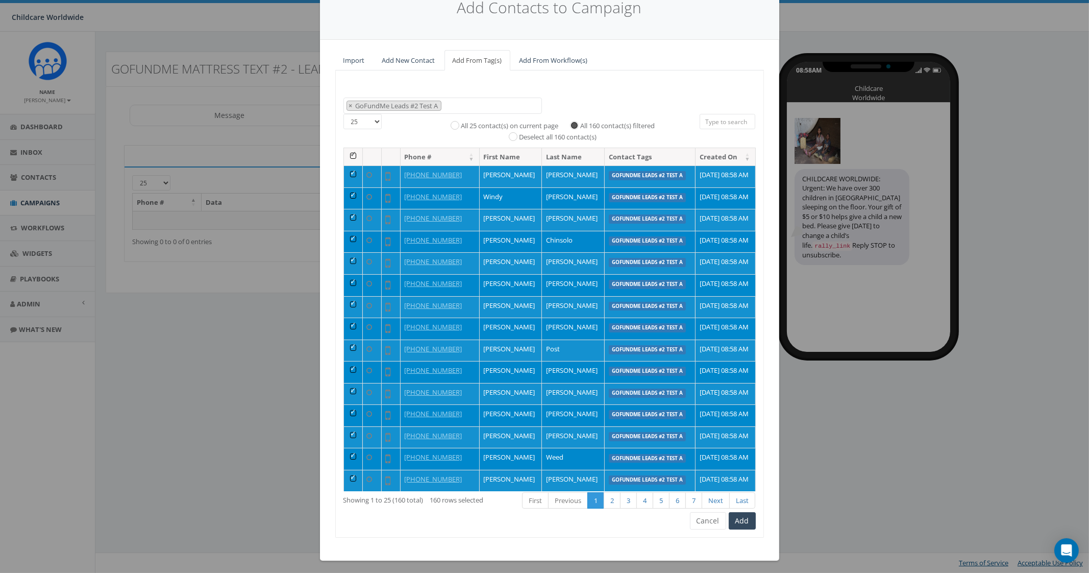
scroll to position [48, 0]
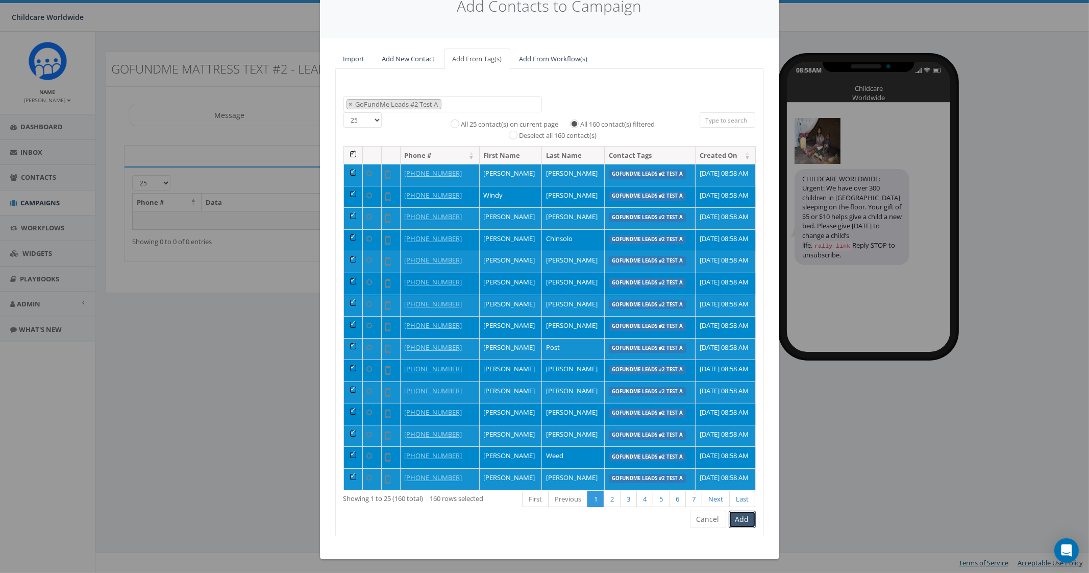
click at [742, 514] on button "Add" at bounding box center [742, 518] width 27 height 17
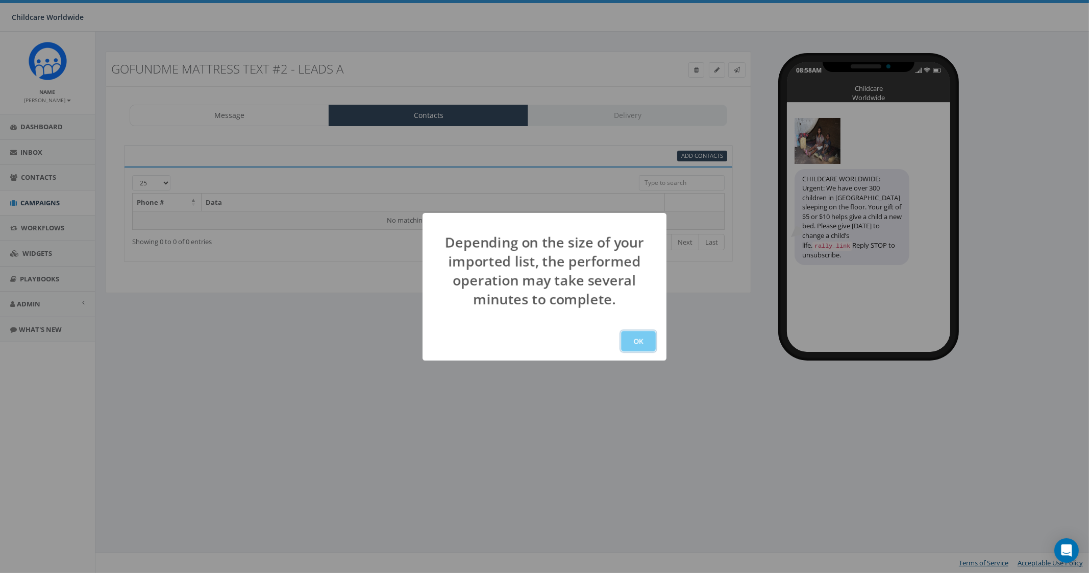
click at [643, 343] on button "OK" at bounding box center [638, 341] width 35 height 20
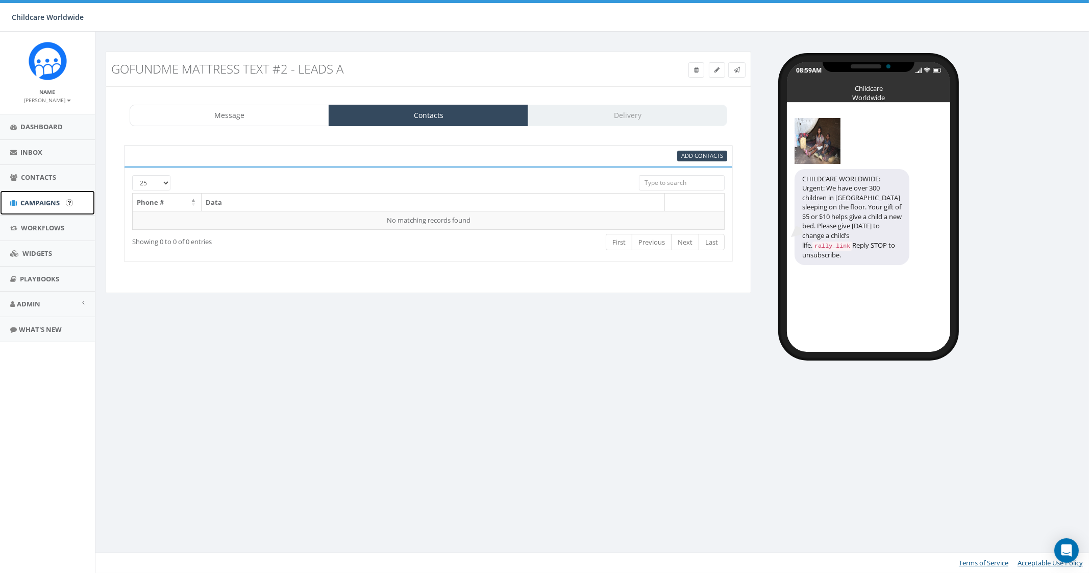
click at [36, 204] on span "Campaigns" at bounding box center [39, 202] width 39 height 9
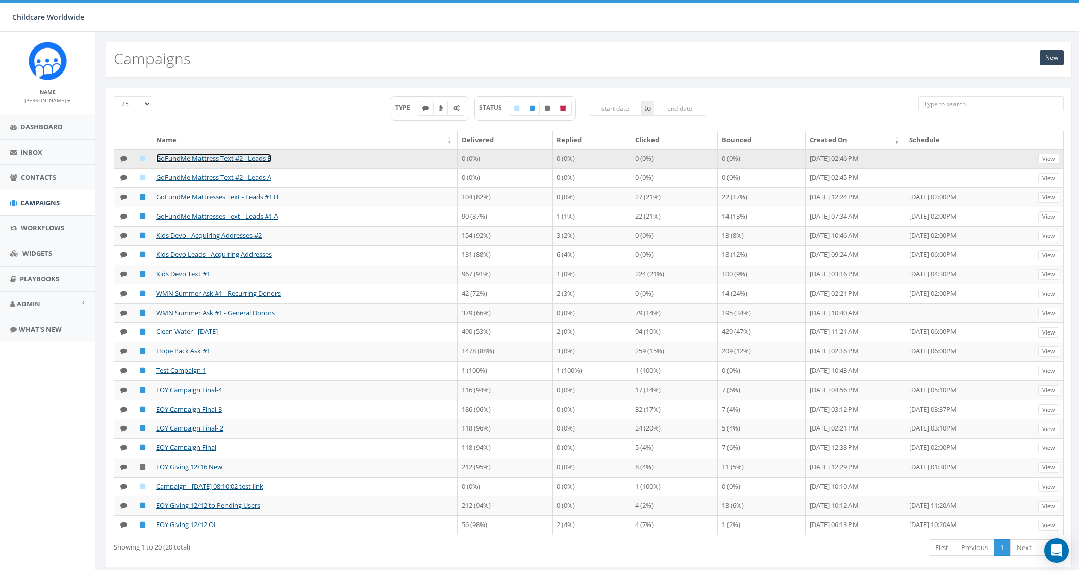
click at [268, 157] on link "GoFundMe Mattress Text #2 - Leads B" at bounding box center [213, 158] width 115 height 9
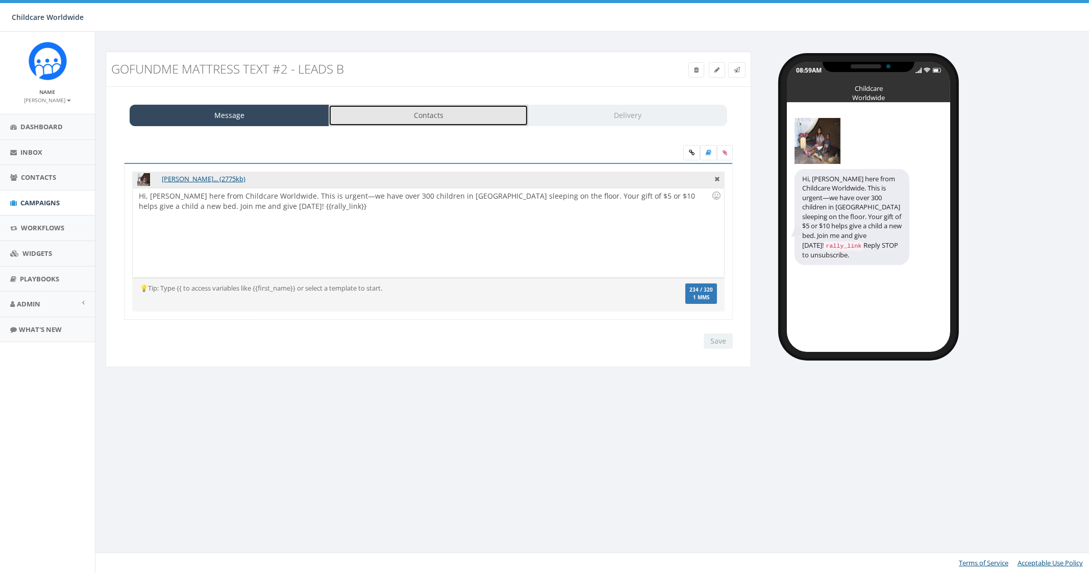
click at [420, 123] on link "Contacts" at bounding box center [429, 115] width 200 height 21
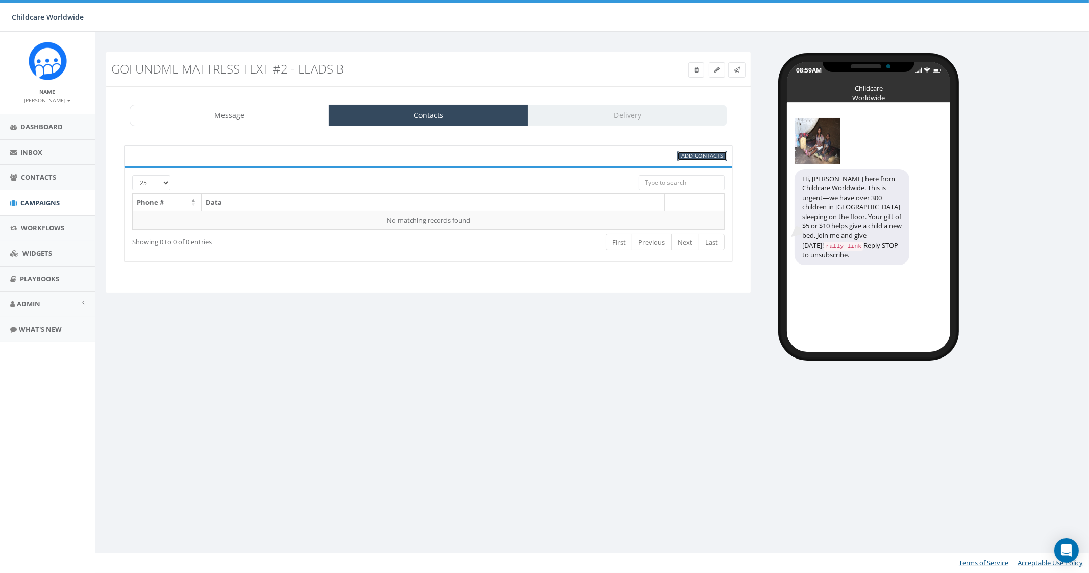
click at [683, 157] on span "Add Contacts" at bounding box center [702, 156] width 42 height 8
select select
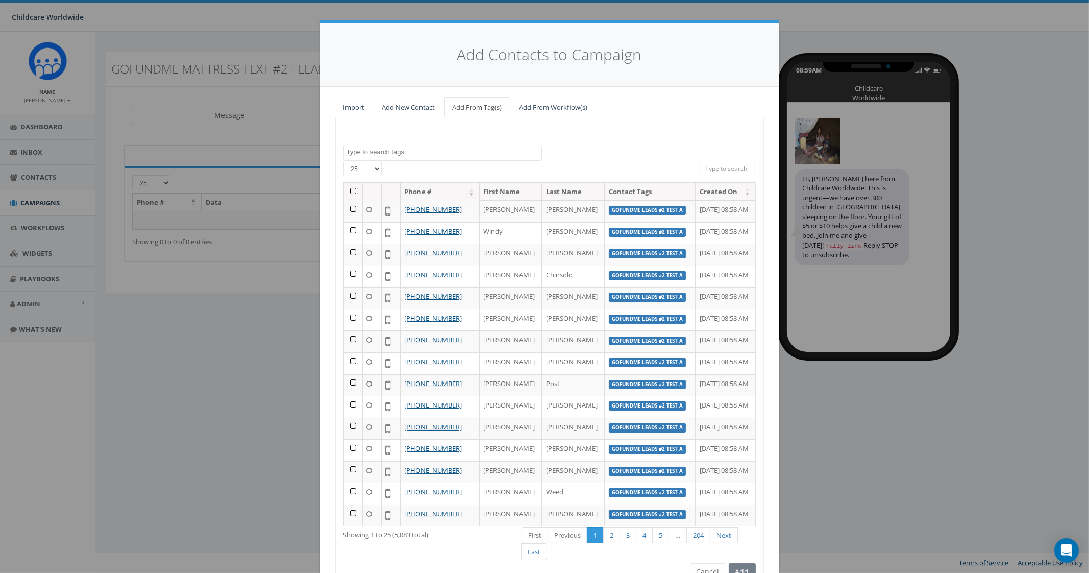
click at [430, 152] on textarea "Search" at bounding box center [443, 151] width 195 height 9
type textarea "GoFundMe Leads #2 Test B"
select select "GoFundMe Leads #2 Test B"
click at [347, 109] on link "Import" at bounding box center [354, 107] width 38 height 21
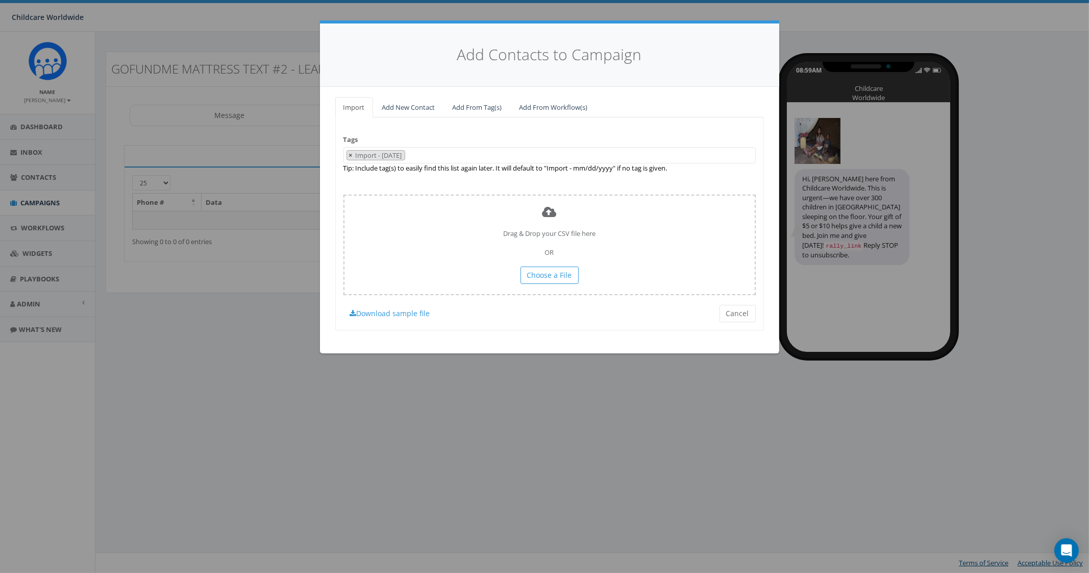
click at [350, 151] on span "×" at bounding box center [351, 155] width 4 height 9
select select
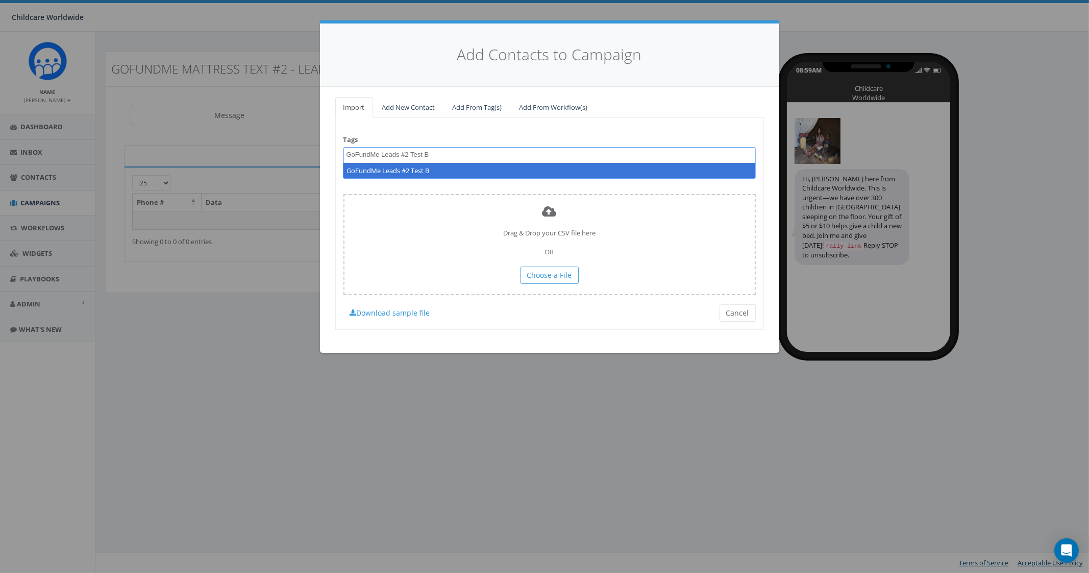
type textarea "GoFundMe Leads #2 Test B"
select select "GoFundMe Leads #2 Test B"
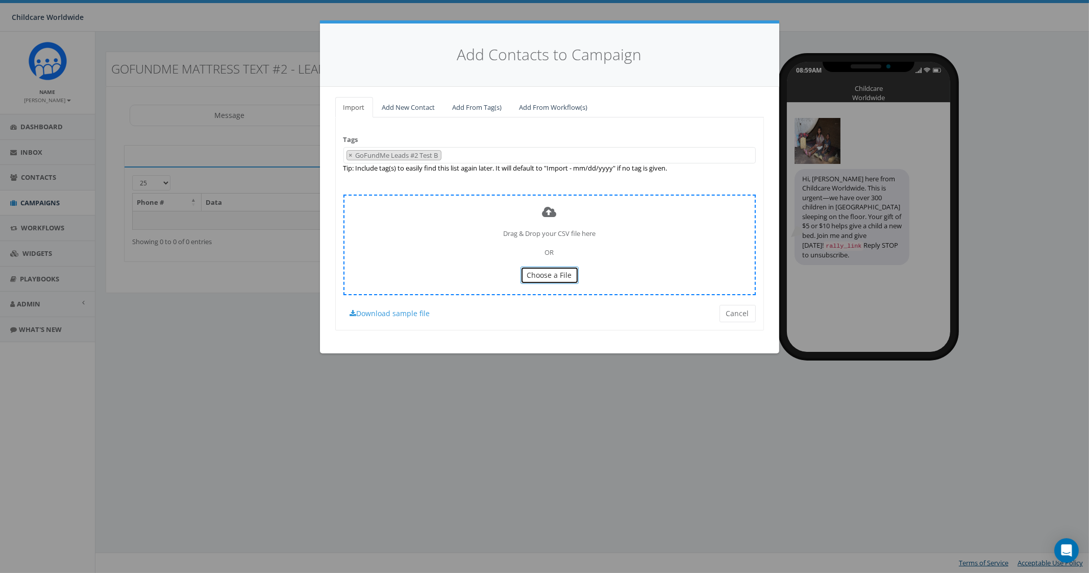
click at [565, 273] on span "Choose a File" at bounding box center [549, 275] width 45 height 10
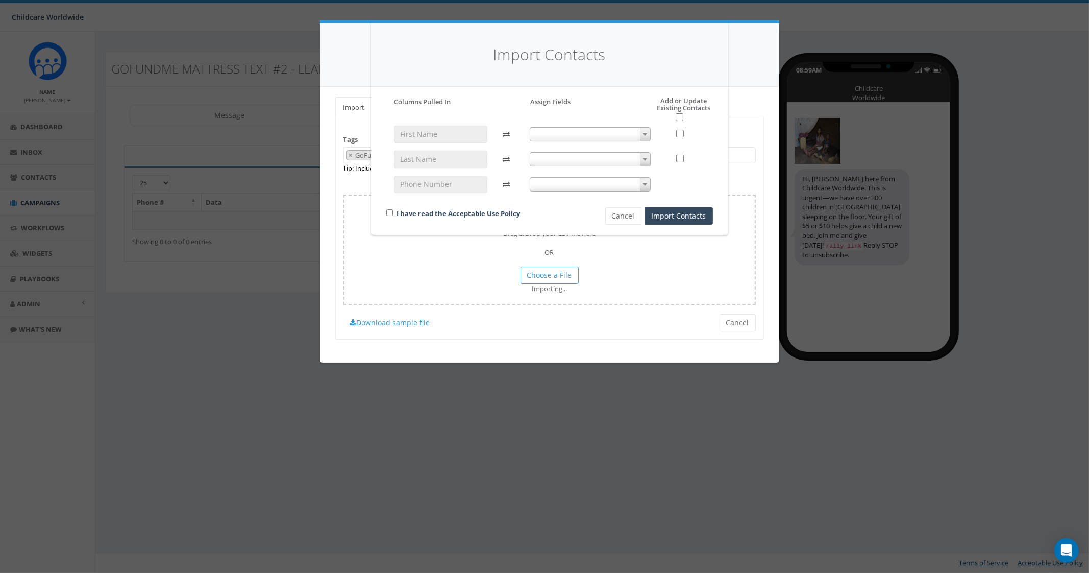
click at [553, 136] on span at bounding box center [590, 134] width 121 height 14
select select "first_name"
click at [579, 166] on div "first_name first_name" at bounding box center [590, 164] width 136 height 77
click at [580, 160] on span at bounding box center [590, 159] width 121 height 14
select select "last_name"
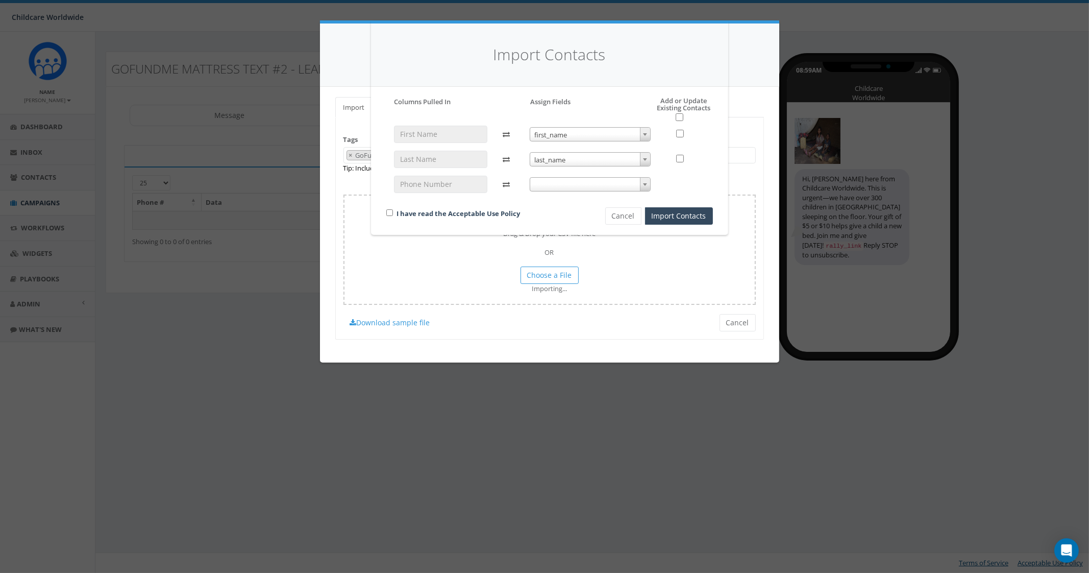
click at [557, 189] on span at bounding box center [590, 184] width 121 height 14
select select "phone_number"
click at [391, 215] on input "checkbox" at bounding box center [389, 212] width 7 height 7
checkbox input "true"
click at [658, 216] on button "Import Contacts" at bounding box center [679, 215] width 68 height 17
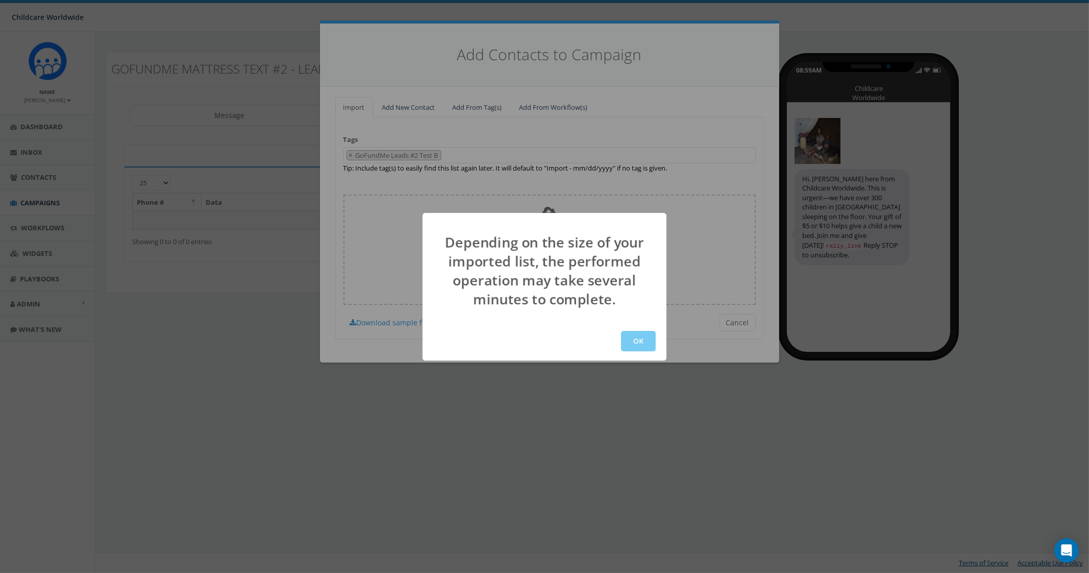
click at [635, 343] on button "OK" at bounding box center [638, 341] width 35 height 20
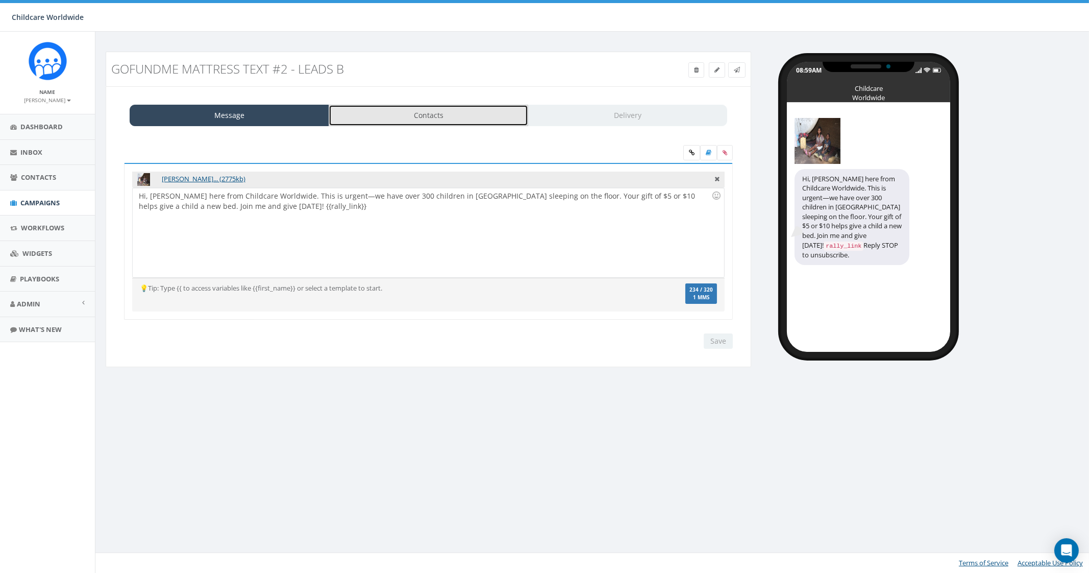
click at [477, 125] on link "Contacts" at bounding box center [429, 115] width 200 height 21
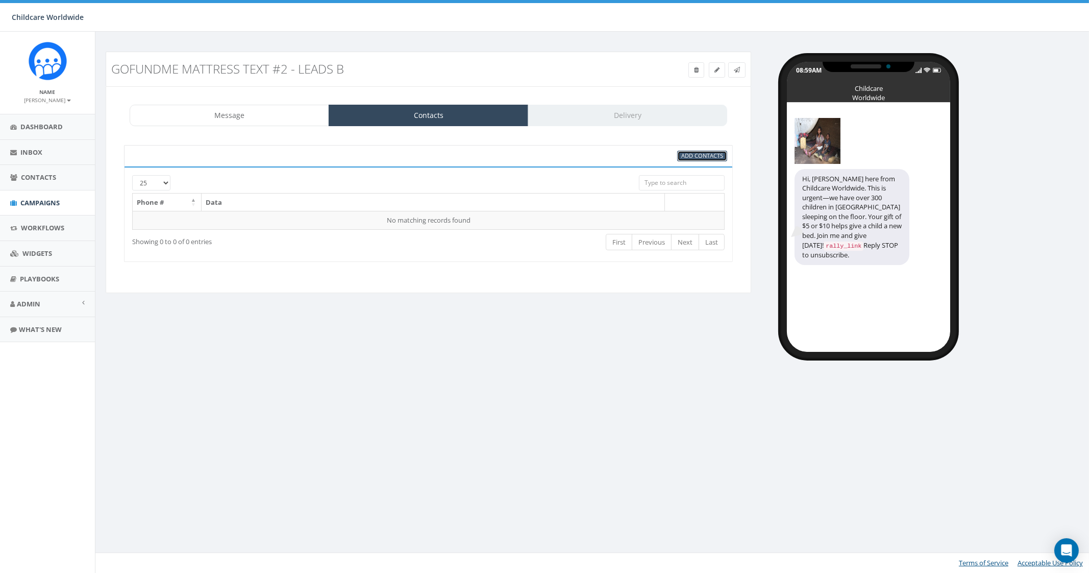
click at [699, 153] on span "Add Contacts" at bounding box center [702, 156] width 42 height 8
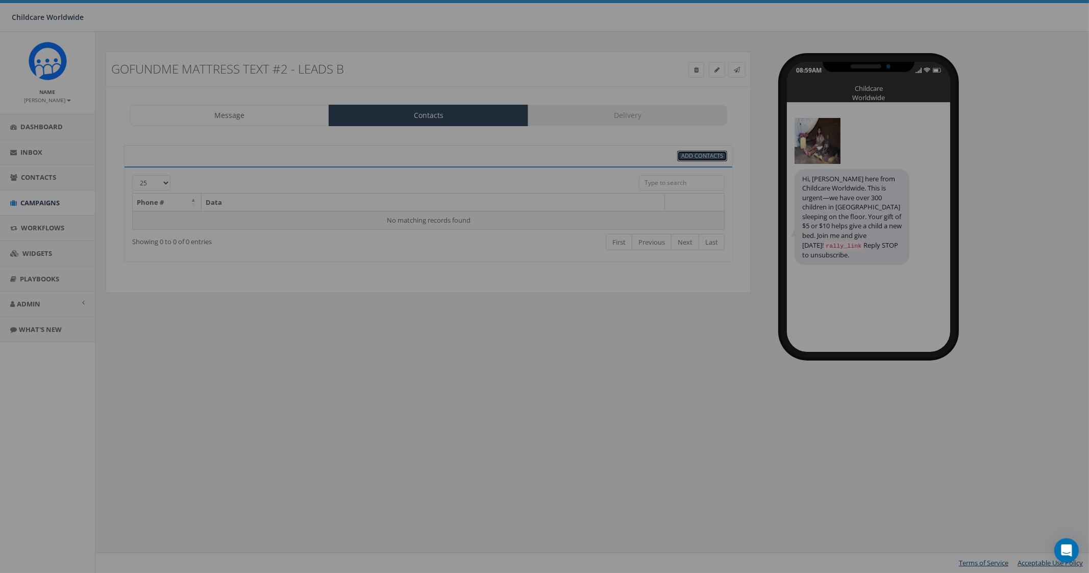
select select
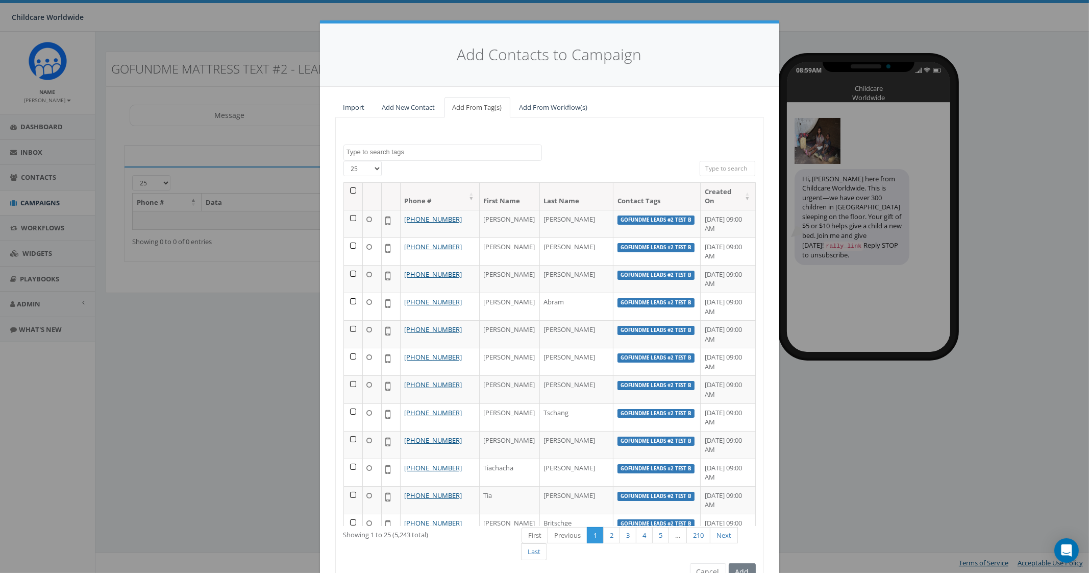
click at [372, 154] on textarea "Search" at bounding box center [443, 151] width 195 height 9
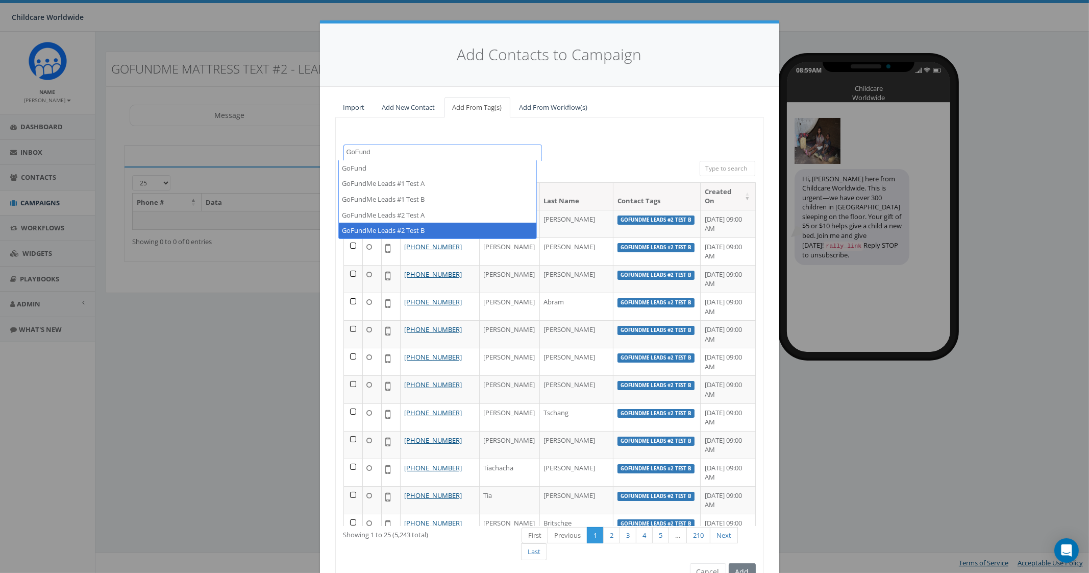
type textarea "GoFund"
select select "GoFundMe Leads #2 Test B"
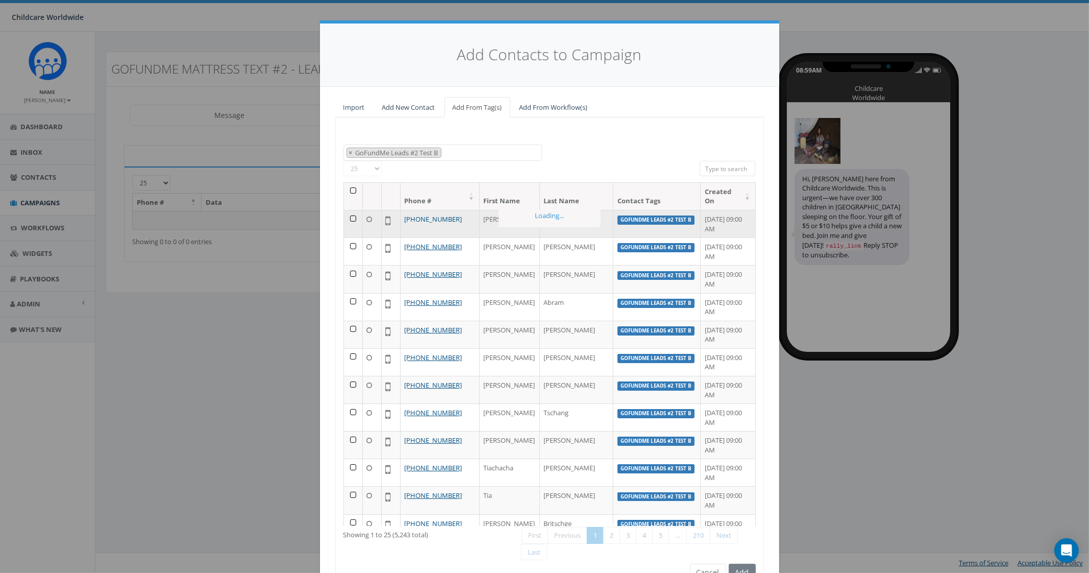
scroll to position [60, 0]
click at [351, 192] on th at bounding box center [353, 196] width 19 height 27
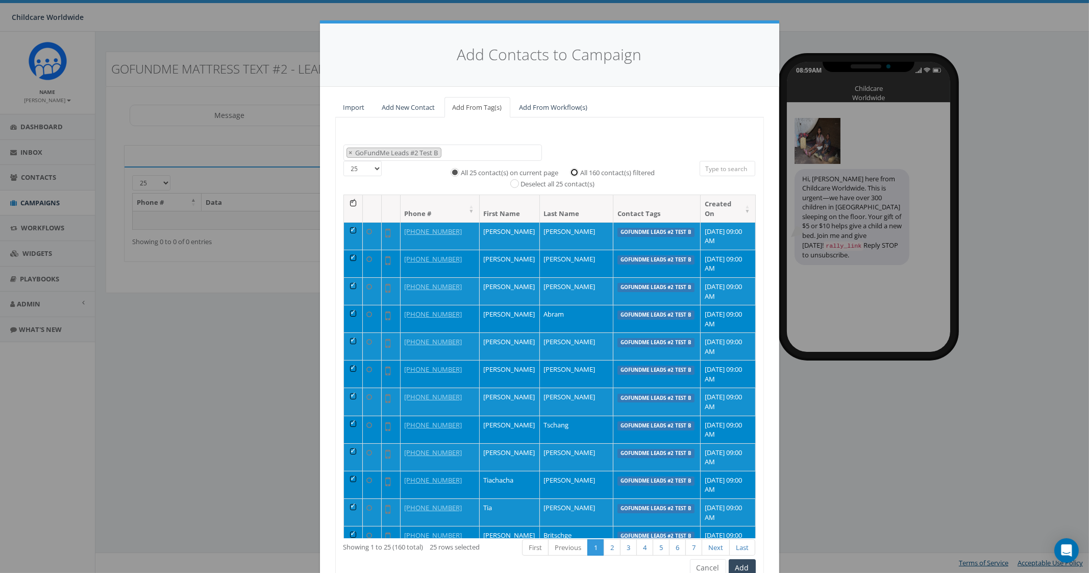
click at [574, 171] on input "All 160 contact(s) filtered" at bounding box center [577, 171] width 7 height 7
radio input "true"
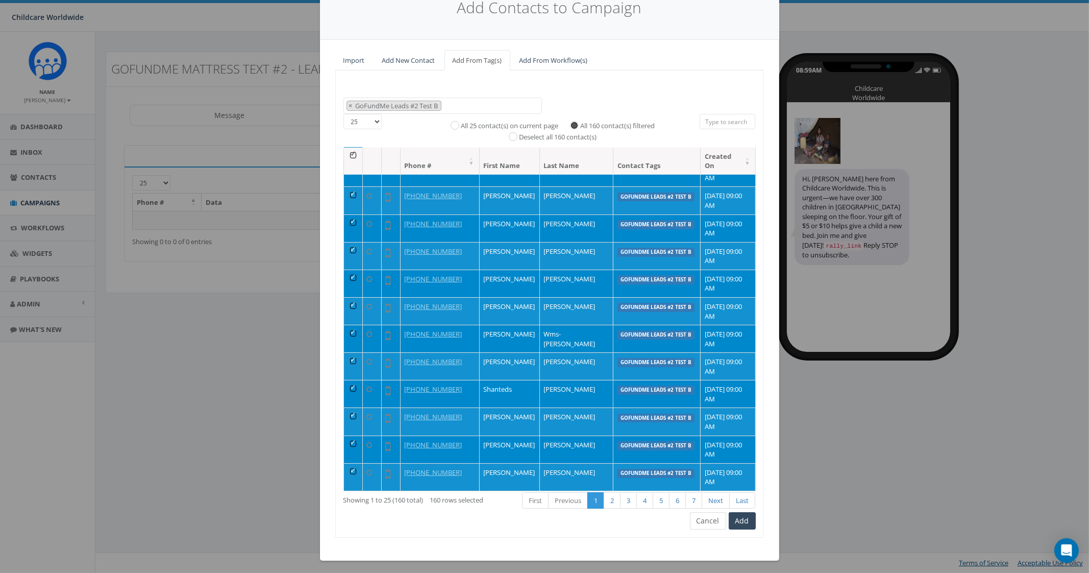
scroll to position [48, 0]
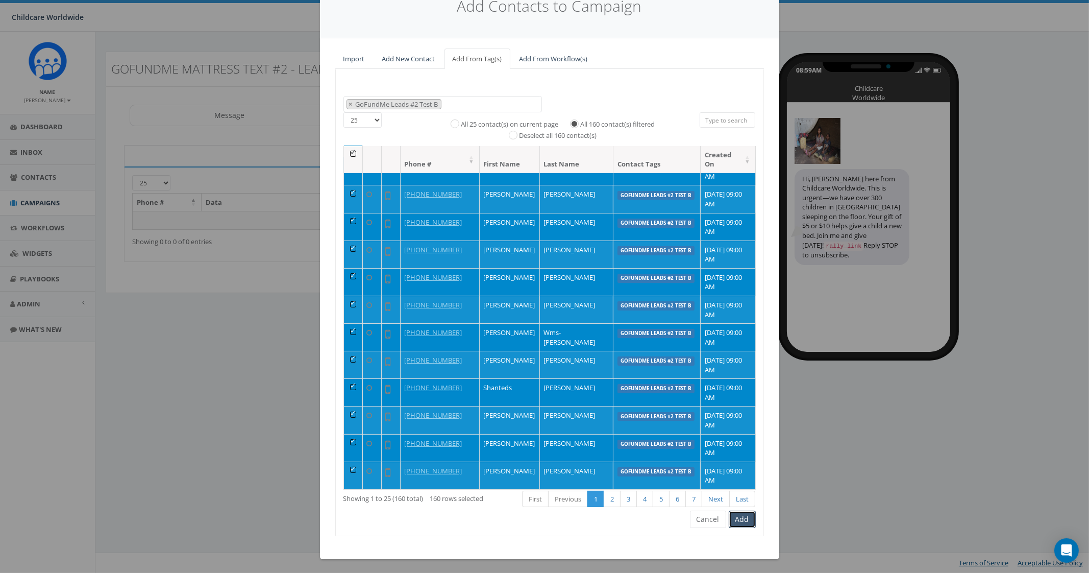
click at [735, 517] on button "Add" at bounding box center [742, 518] width 27 height 17
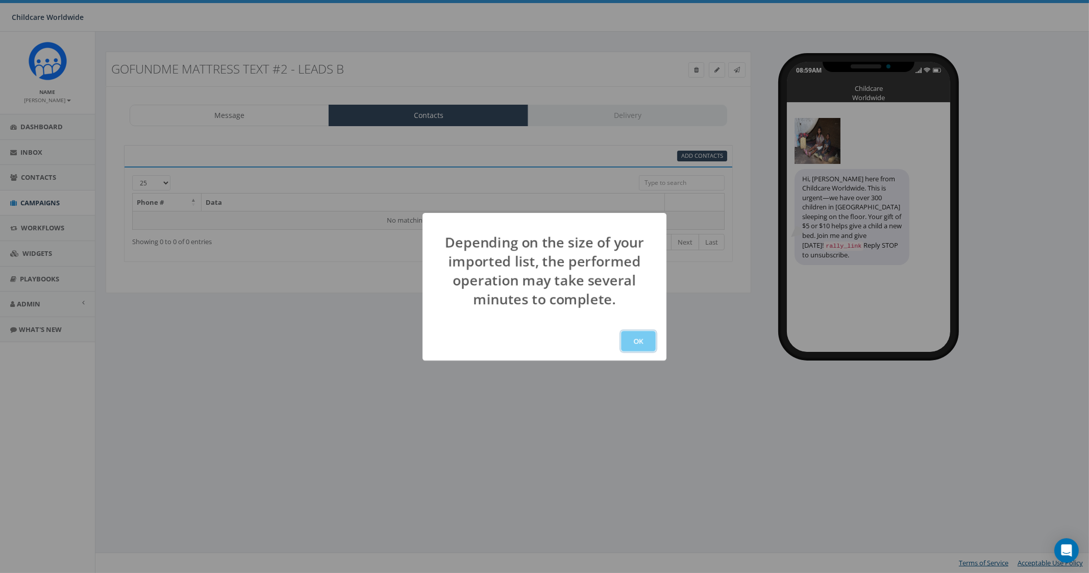
click at [634, 333] on button "OK" at bounding box center [638, 341] width 35 height 20
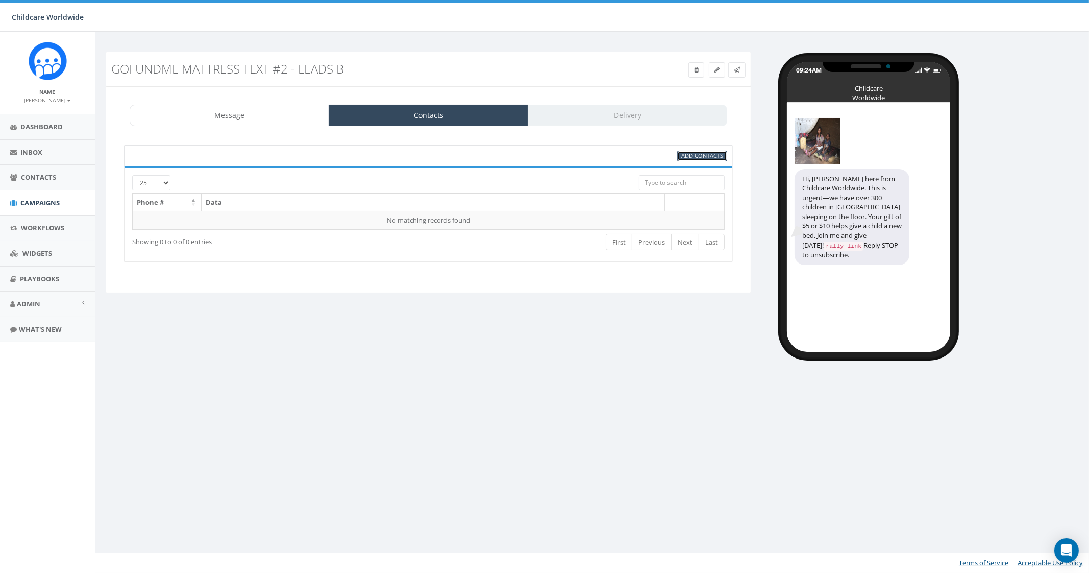
click at [715, 152] on span "Add Contacts" at bounding box center [702, 156] width 42 height 8
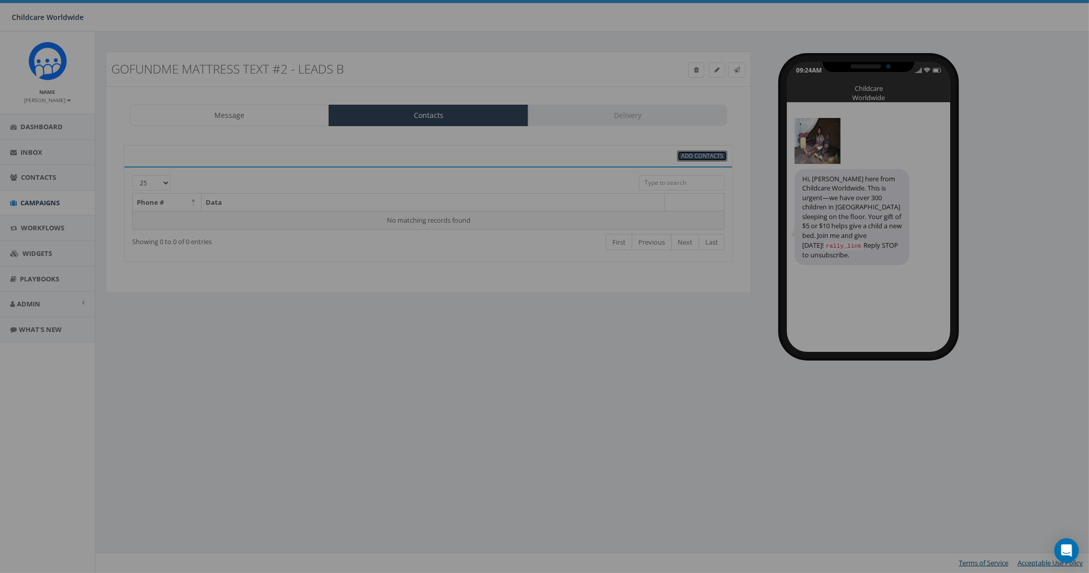
select select
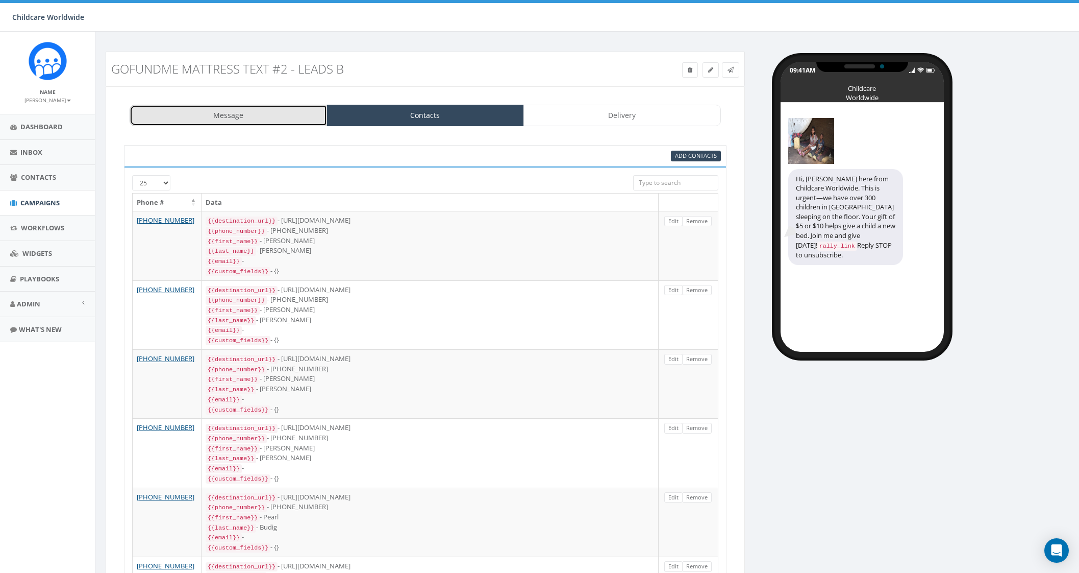
click at [224, 116] on link "Message" at bounding box center [228, 115] width 197 height 21
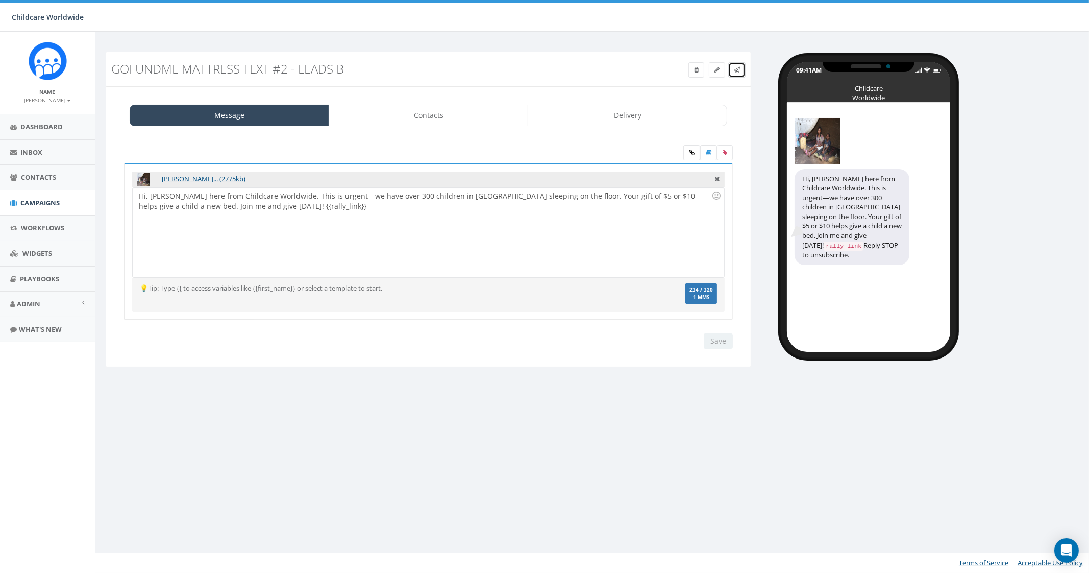
click at [739, 75] on link at bounding box center [736, 69] width 17 height 15
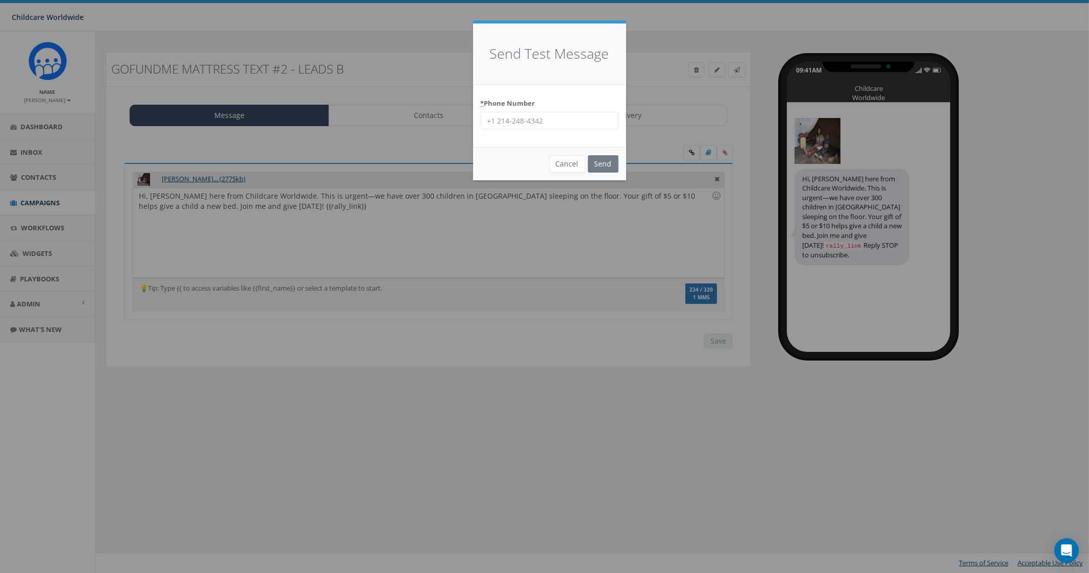
click at [567, 125] on input "* Phone Number" at bounding box center [550, 120] width 138 height 17
type input "2066172151"
click at [602, 164] on input "Send" at bounding box center [603, 163] width 31 height 17
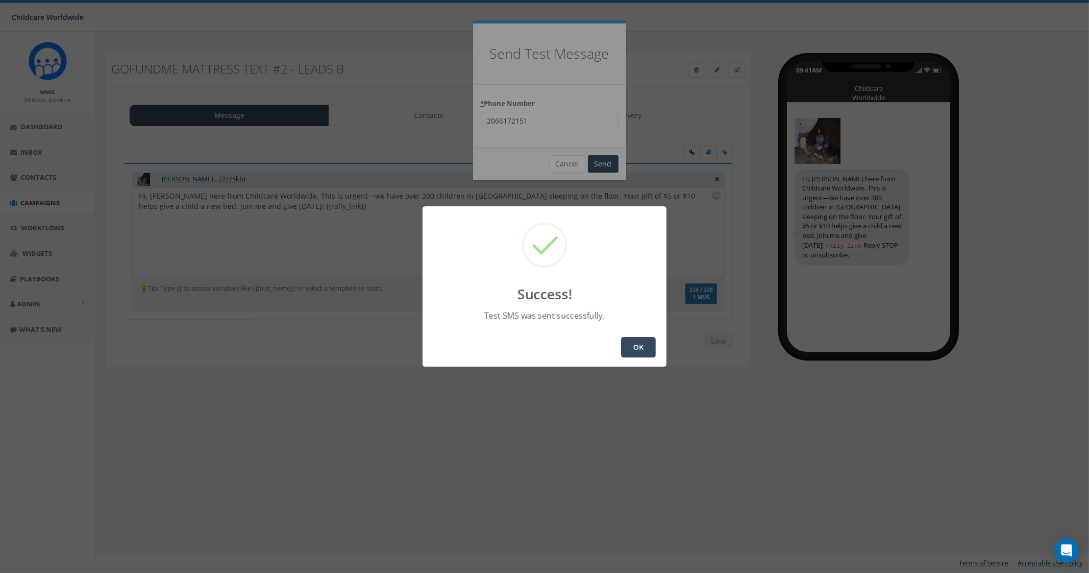
click at [642, 343] on button "OK" at bounding box center [638, 347] width 35 height 20
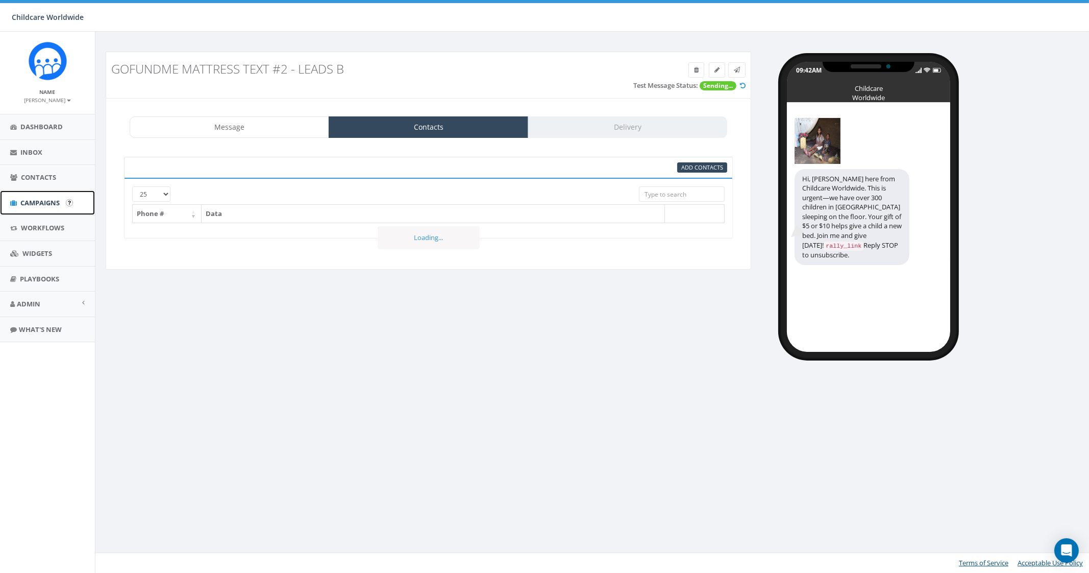
click at [65, 209] on link "Campaigns" at bounding box center [47, 202] width 95 height 25
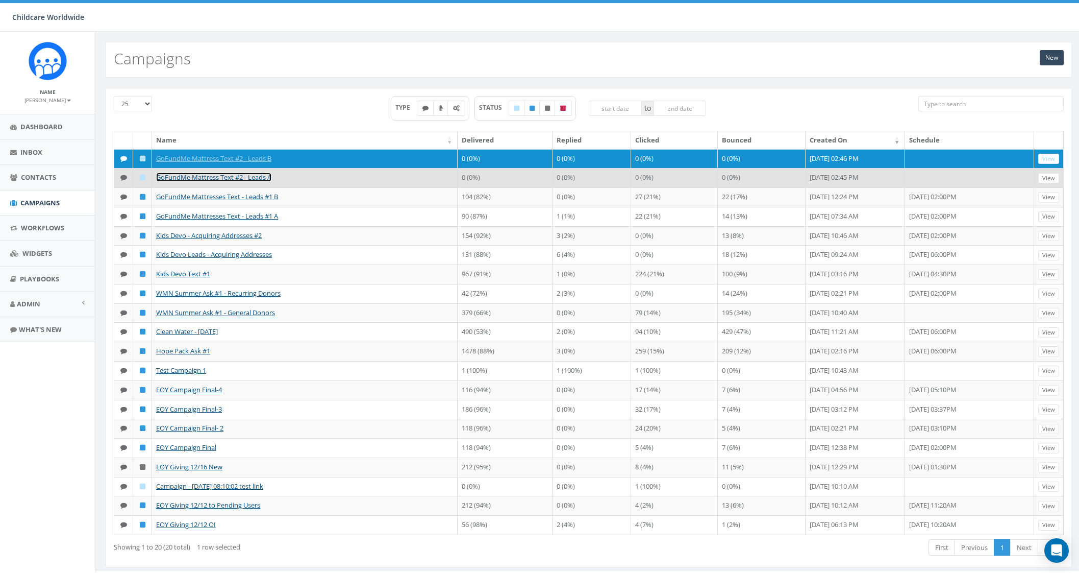
click at [265, 178] on link "GoFundMe Mattress Text #2 - Leads A" at bounding box center [213, 176] width 115 height 9
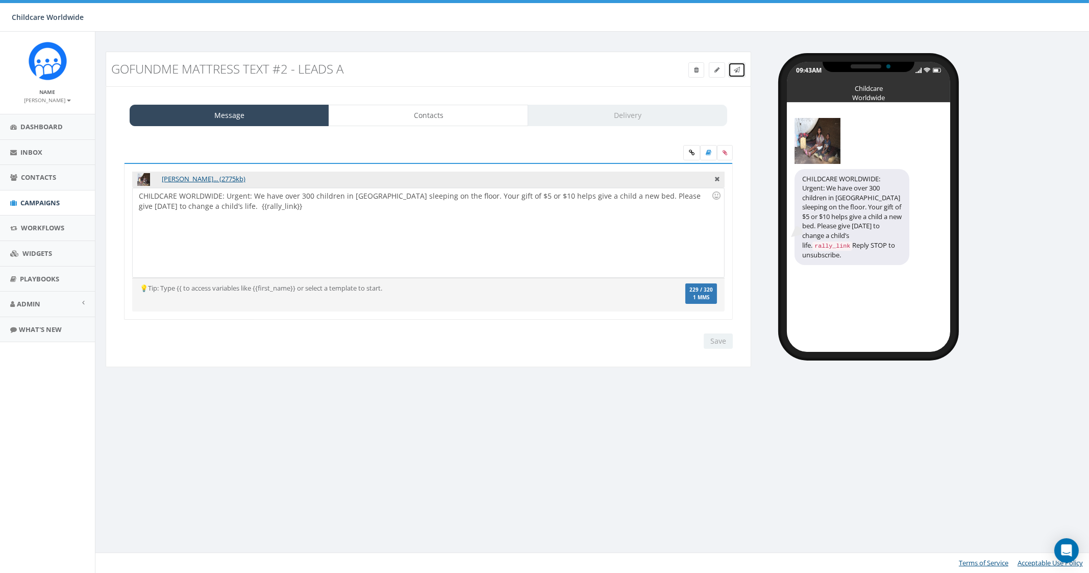
click at [737, 69] on icon at bounding box center [737, 70] width 6 height 6
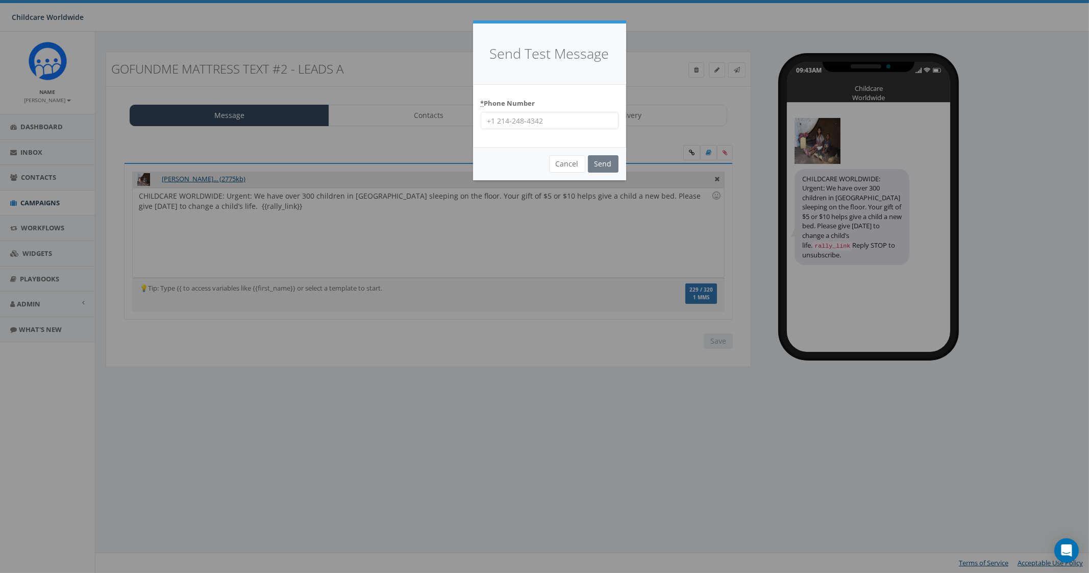
click at [541, 121] on input "* Phone Number" at bounding box center [550, 120] width 138 height 17
type input "2066172151"
click at [612, 165] on input "Send" at bounding box center [603, 163] width 31 height 17
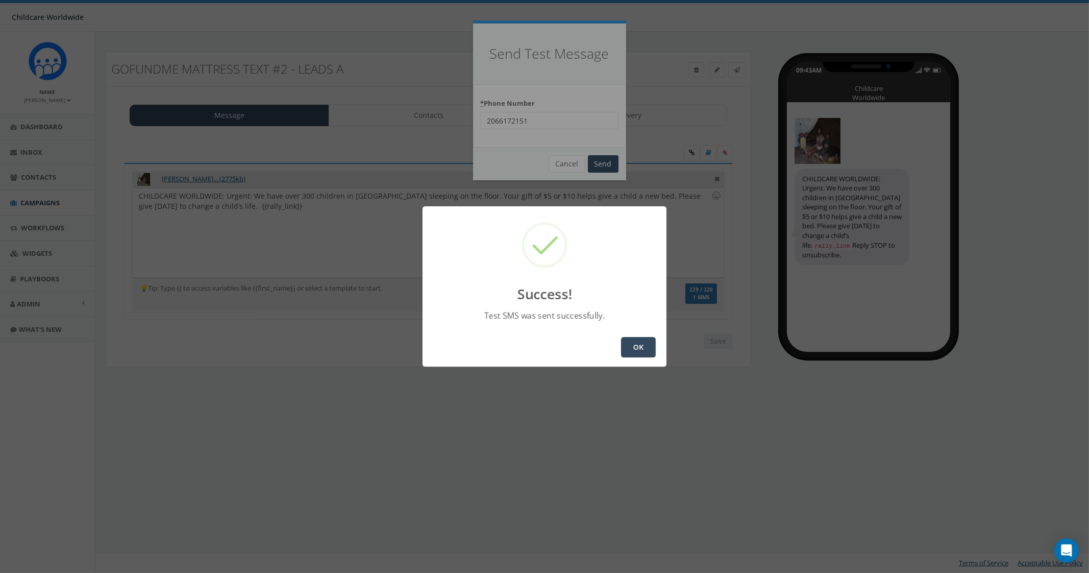
click at [634, 348] on button "OK" at bounding box center [638, 347] width 35 height 20
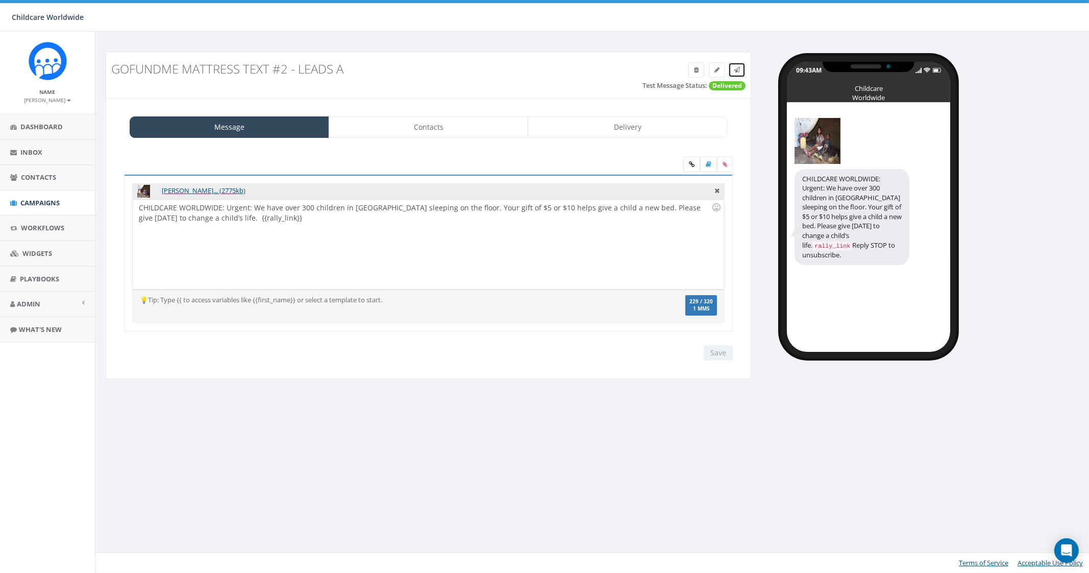
click at [737, 67] on icon at bounding box center [737, 70] width 6 height 6
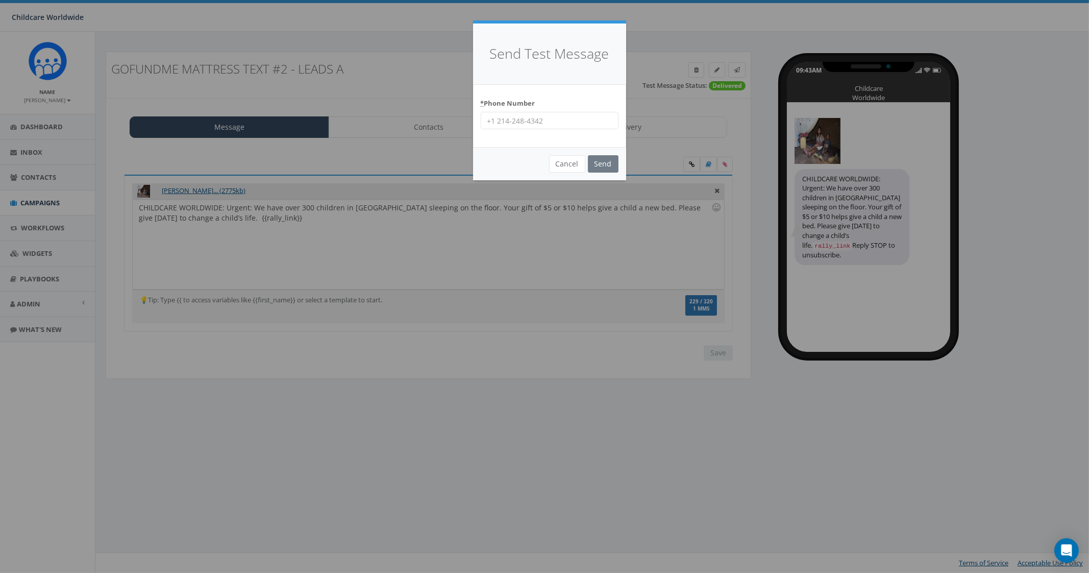
click at [549, 126] on input "* Phone Number" at bounding box center [550, 120] width 138 height 17
type input "9035307951"
click at [609, 158] on input "Send" at bounding box center [603, 163] width 31 height 17
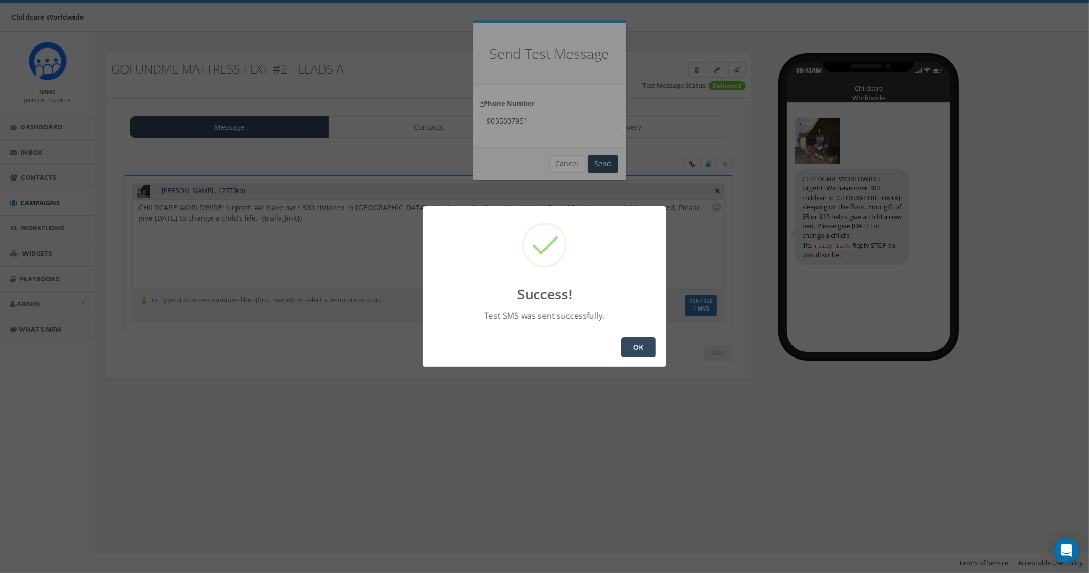
click at [634, 345] on button "OK" at bounding box center [638, 347] width 35 height 20
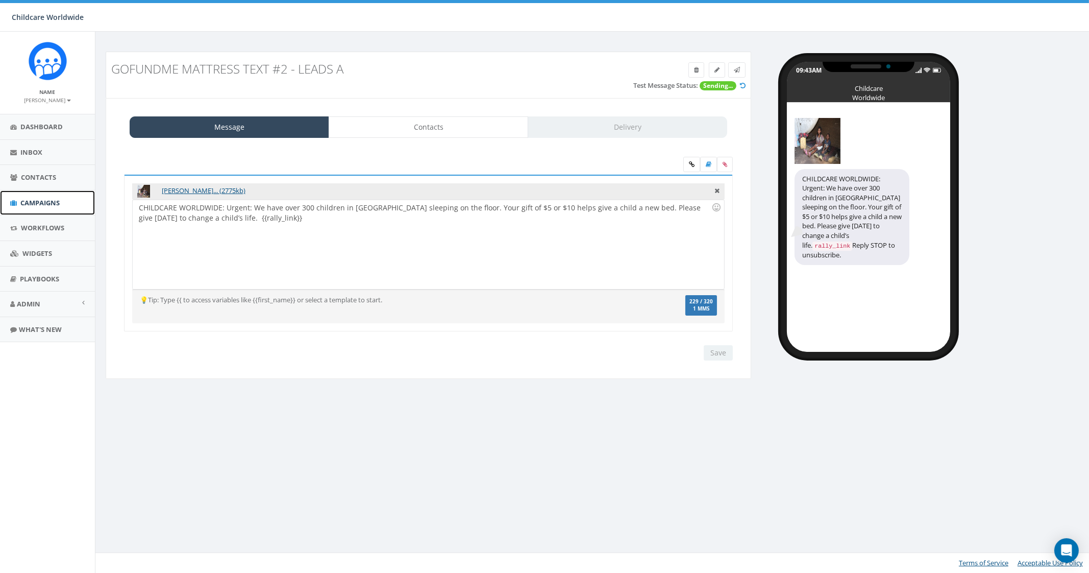
click at [49, 201] on span "Campaigns" at bounding box center [39, 202] width 39 height 9
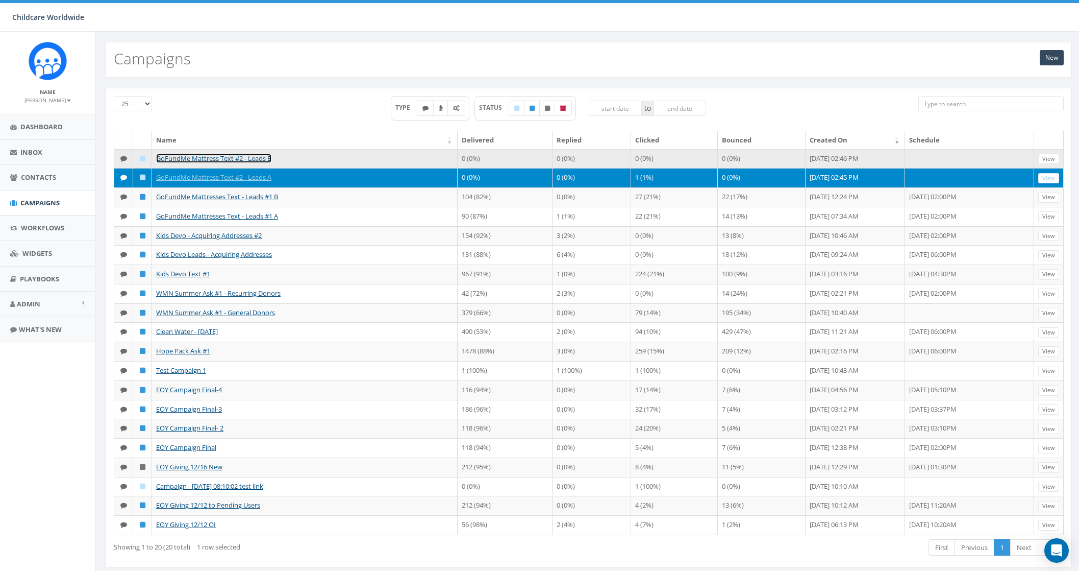
click at [252, 159] on link "GoFundMe Mattress Text #2 - Leads B" at bounding box center [213, 158] width 115 height 9
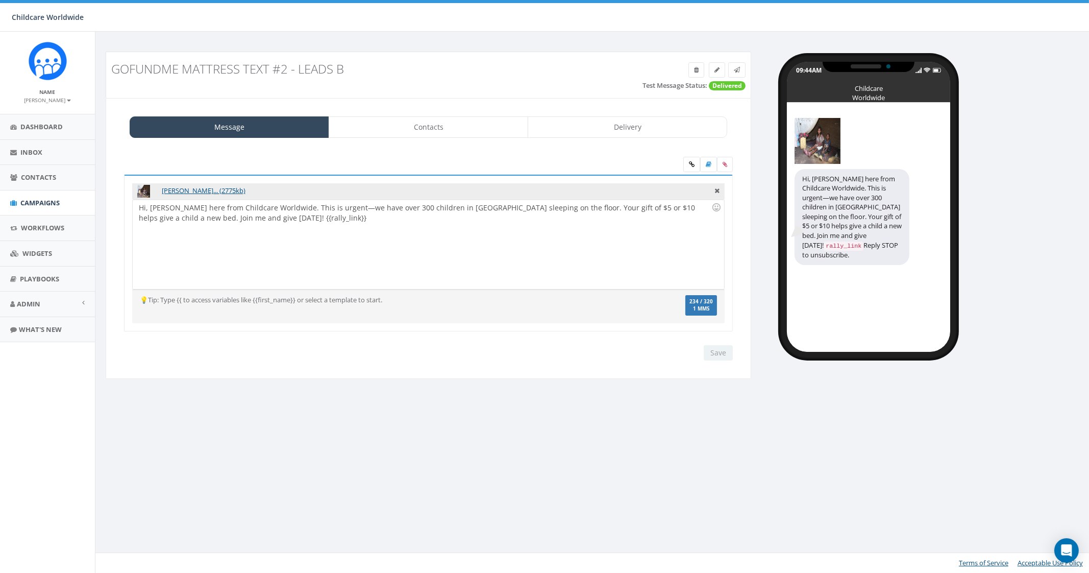
drag, startPoint x: 140, startPoint y: 211, endPoint x: 246, endPoint y: 208, distance: 106.2
click at [142, 211] on div "Hi, Bill here from Childcare Worldwide. This is urgent—we have over 300 childre…" at bounding box center [428, 244] width 591 height 89
click at [276, 226] on div "Hi, Bill here from Childcare Worldwide. This is urgent—we have over 300 childre…" at bounding box center [428, 244] width 591 height 89
click at [139, 213] on div "Hi, Bill here from Childcare Worldwide. This is urgent—we have over 300 childre…" at bounding box center [428, 244] width 591 height 89
click at [135, 206] on div "Hi, Bill here from Childcare Worldwide. This is urgent—we have over 300 childre…" at bounding box center [428, 244] width 591 height 89
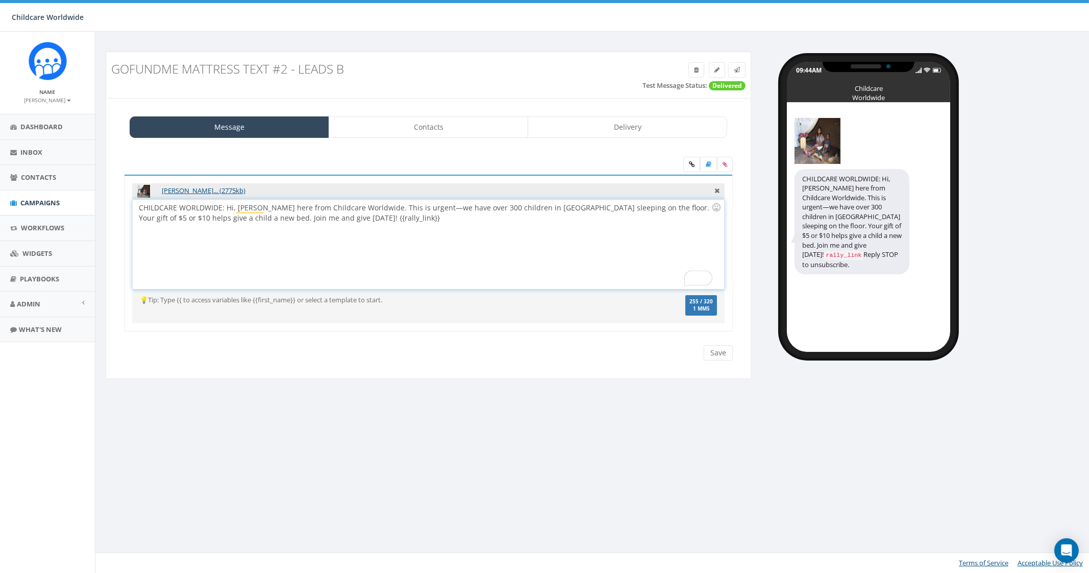
click at [373, 243] on div "CHILDCARE WORLDWIDE: Hi, [PERSON_NAME] here from Childcare Worldwide. This is u…" at bounding box center [428, 244] width 591 height 89
click at [726, 357] on input "Save" at bounding box center [718, 352] width 29 height 15
drag, startPoint x: 226, startPoint y: 205, endPoint x: 130, endPoint y: 202, distance: 96.5
click at [130, 202] on div "David's_current_slee... (2775kb) Hi, Bill here from Childcare Worldwide. This i…" at bounding box center [428, 253] width 609 height 157
click at [515, 238] on div "CHILDCARE WORLDWIDE: Hi, [PERSON_NAME] here from Childcare Worldwide. This is u…" at bounding box center [428, 244] width 591 height 89
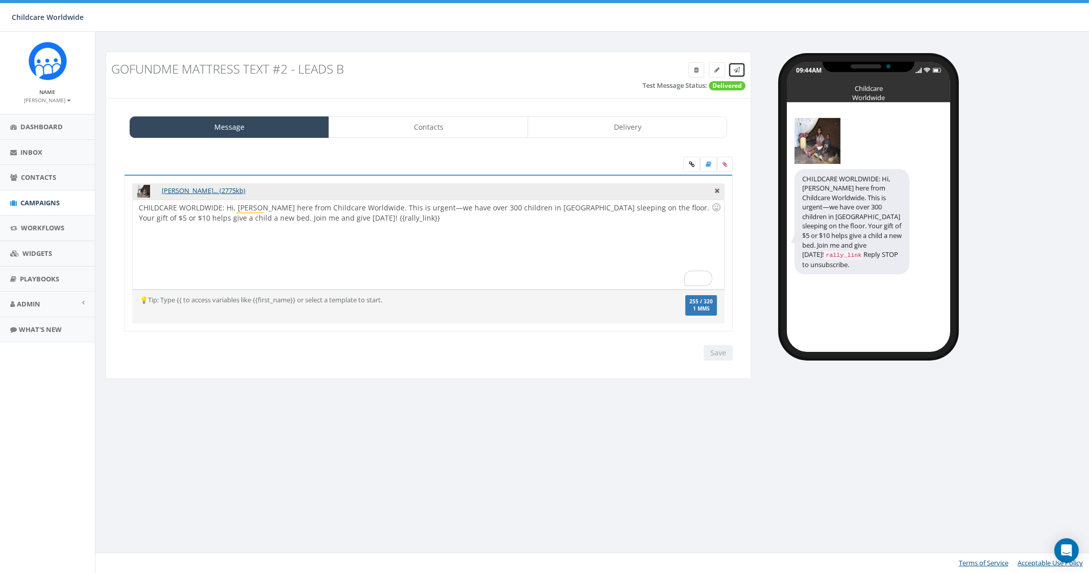
click at [737, 65] on link at bounding box center [736, 69] width 17 height 15
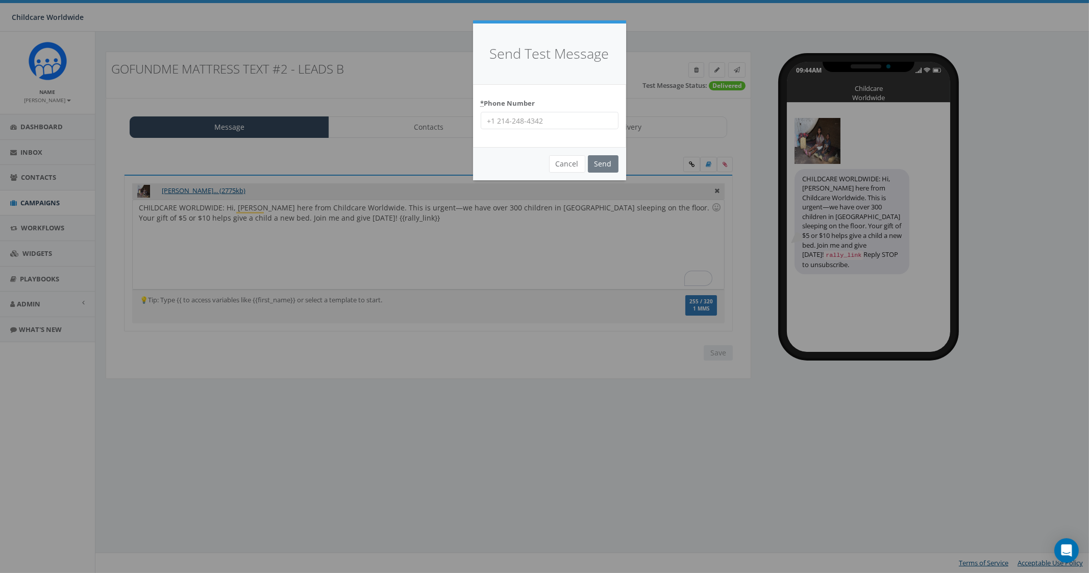
click at [551, 116] on input "* Phone Number" at bounding box center [550, 120] width 138 height 17
type input "9035307951"
click at [605, 165] on input "Send" at bounding box center [603, 163] width 31 height 17
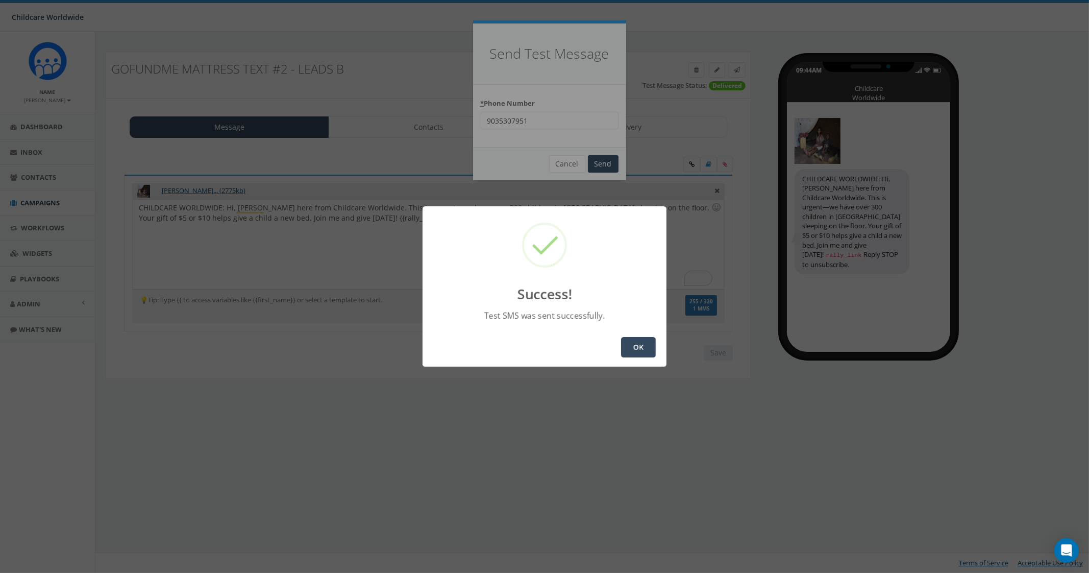
drag, startPoint x: 669, startPoint y: 355, endPoint x: 653, endPoint y: 347, distance: 18.0
click at [666, 353] on div "Success! Test SMS was sent successfully. OK" at bounding box center [544, 286] width 1089 height 573
